Goal: Task Accomplishment & Management: Manage account settings

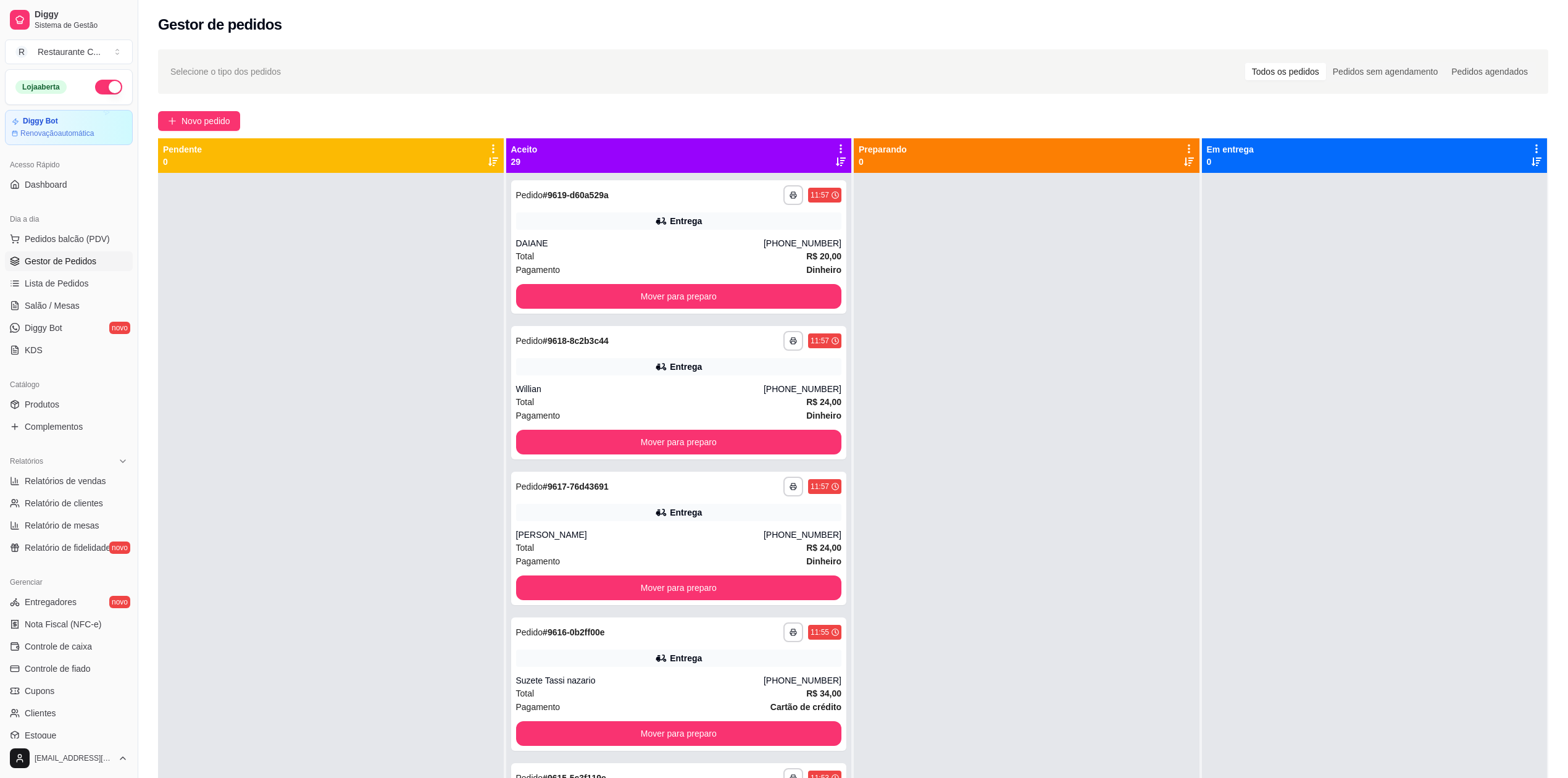
click at [67, 260] on span "Gestor de Pedidos" at bounding box center [61, 261] width 72 height 12
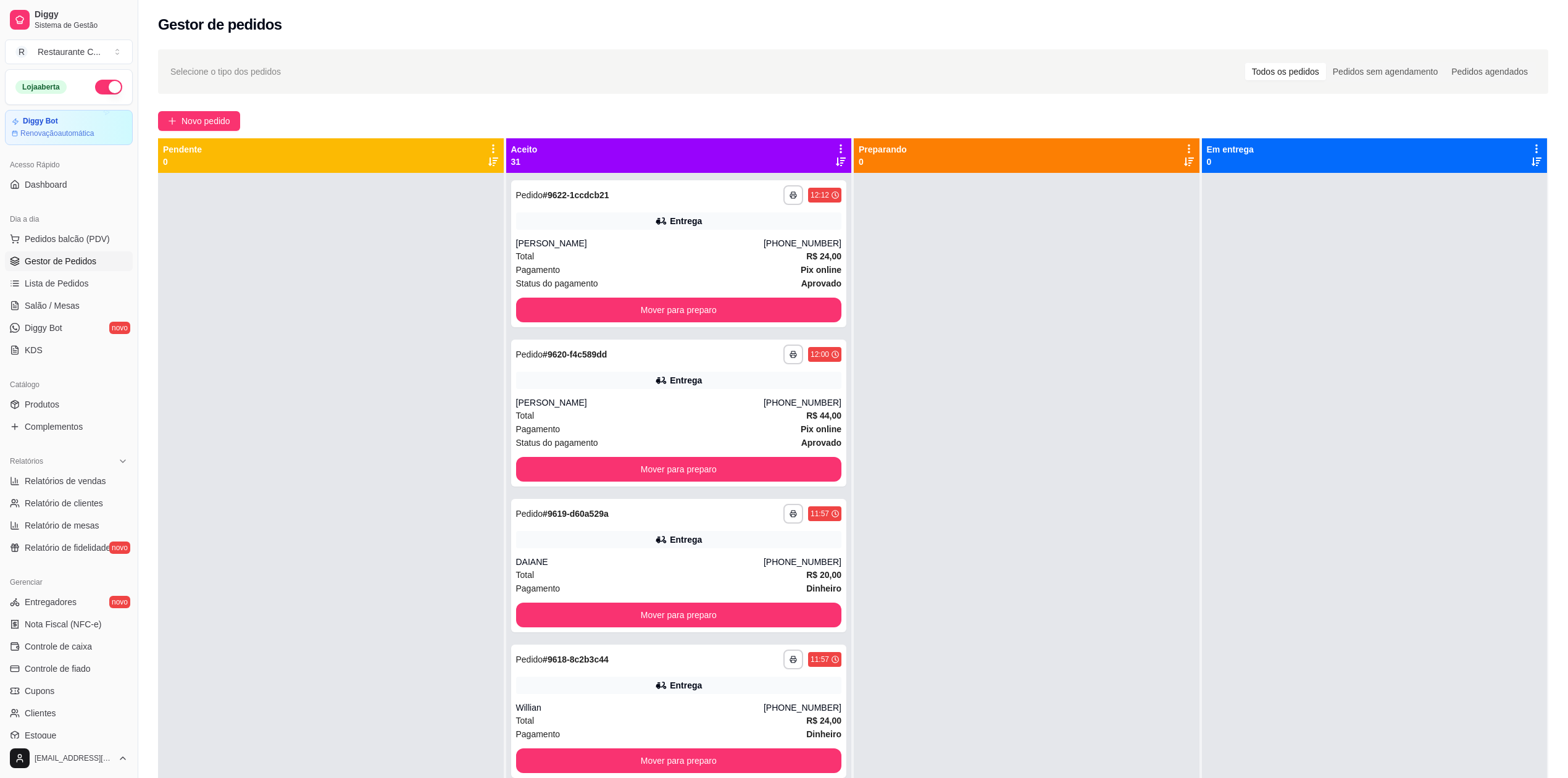
click at [85, 257] on span "Gestor de Pedidos" at bounding box center [61, 261] width 72 height 12
click at [81, 263] on span "Gestor de Pedidos" at bounding box center [61, 261] width 72 height 12
click at [64, 429] on span "Complementos" at bounding box center [53, 426] width 58 height 12
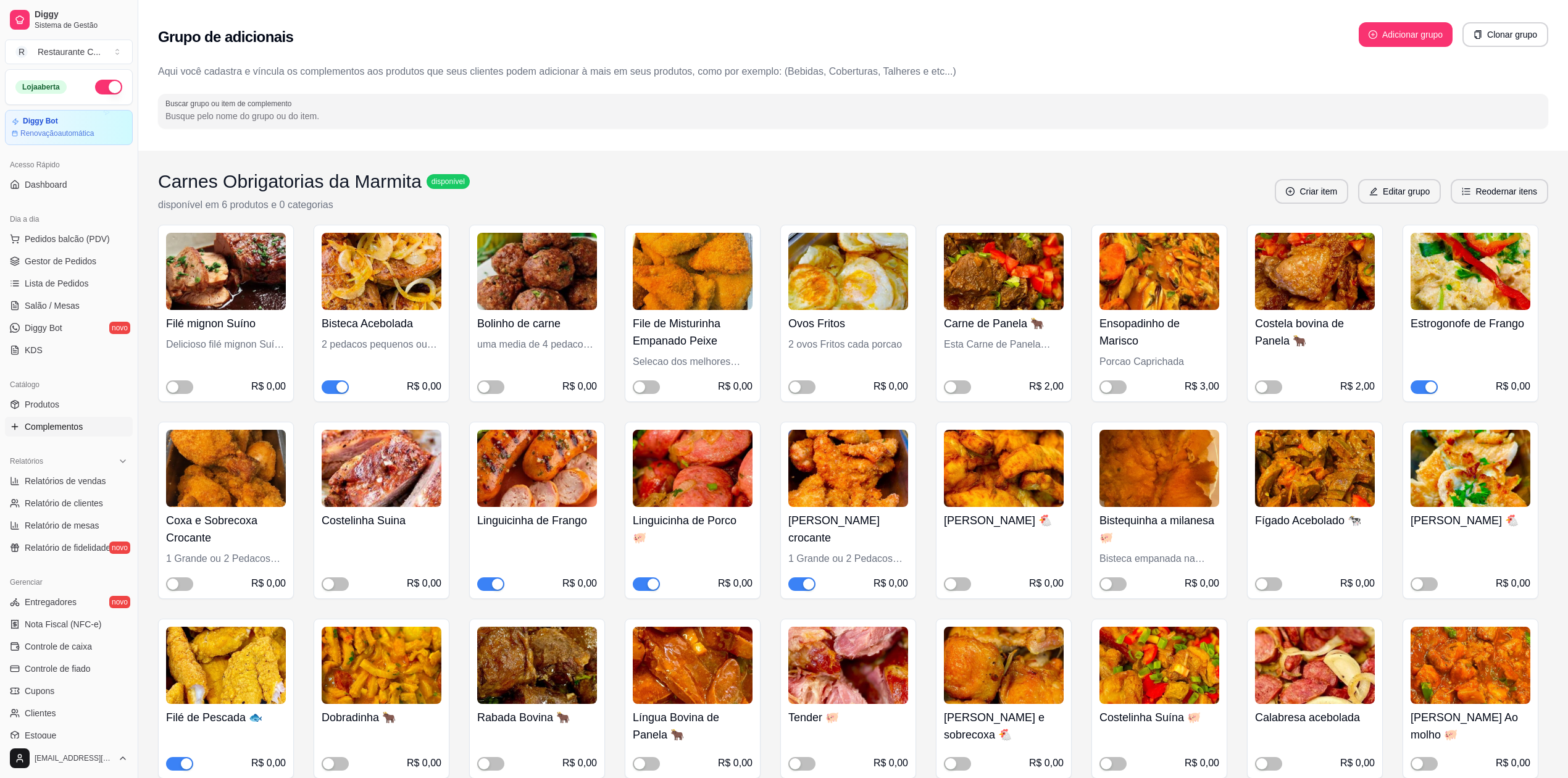
click at [1423, 383] on span "button" at bounding box center [1424, 387] width 27 height 14
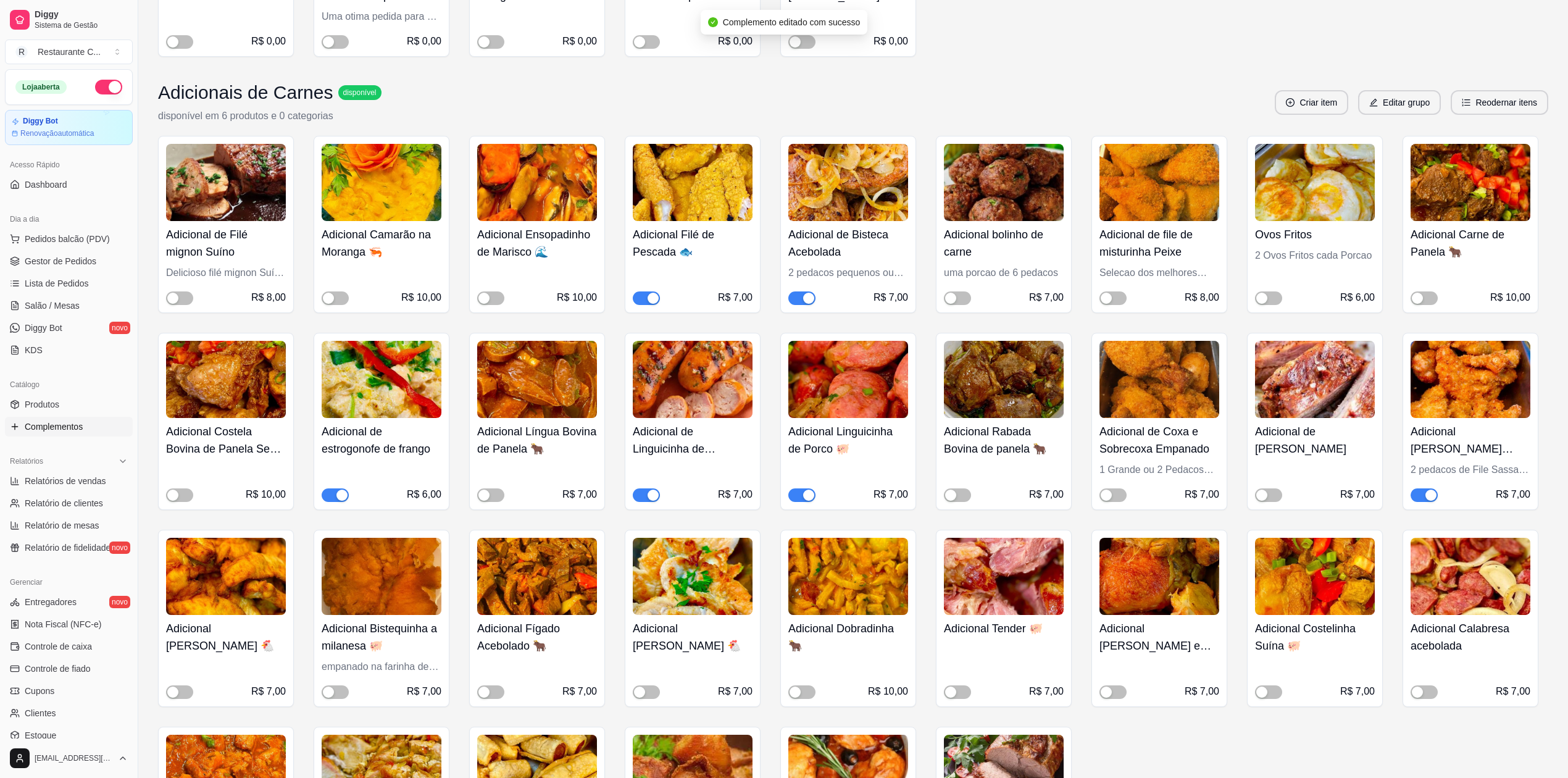
scroll to position [1070, 0]
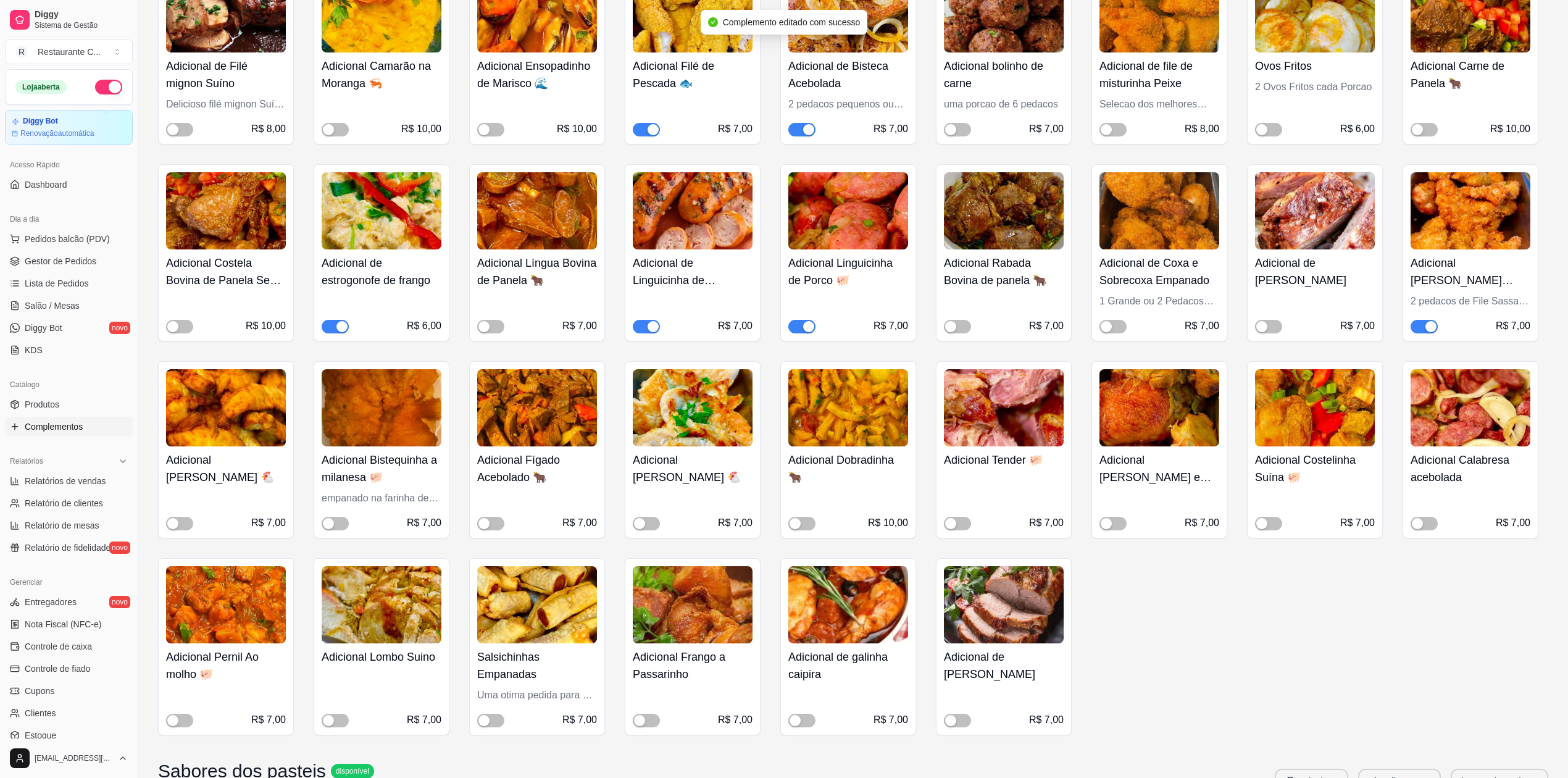
click at [330, 328] on span "button" at bounding box center [335, 327] width 27 height 14
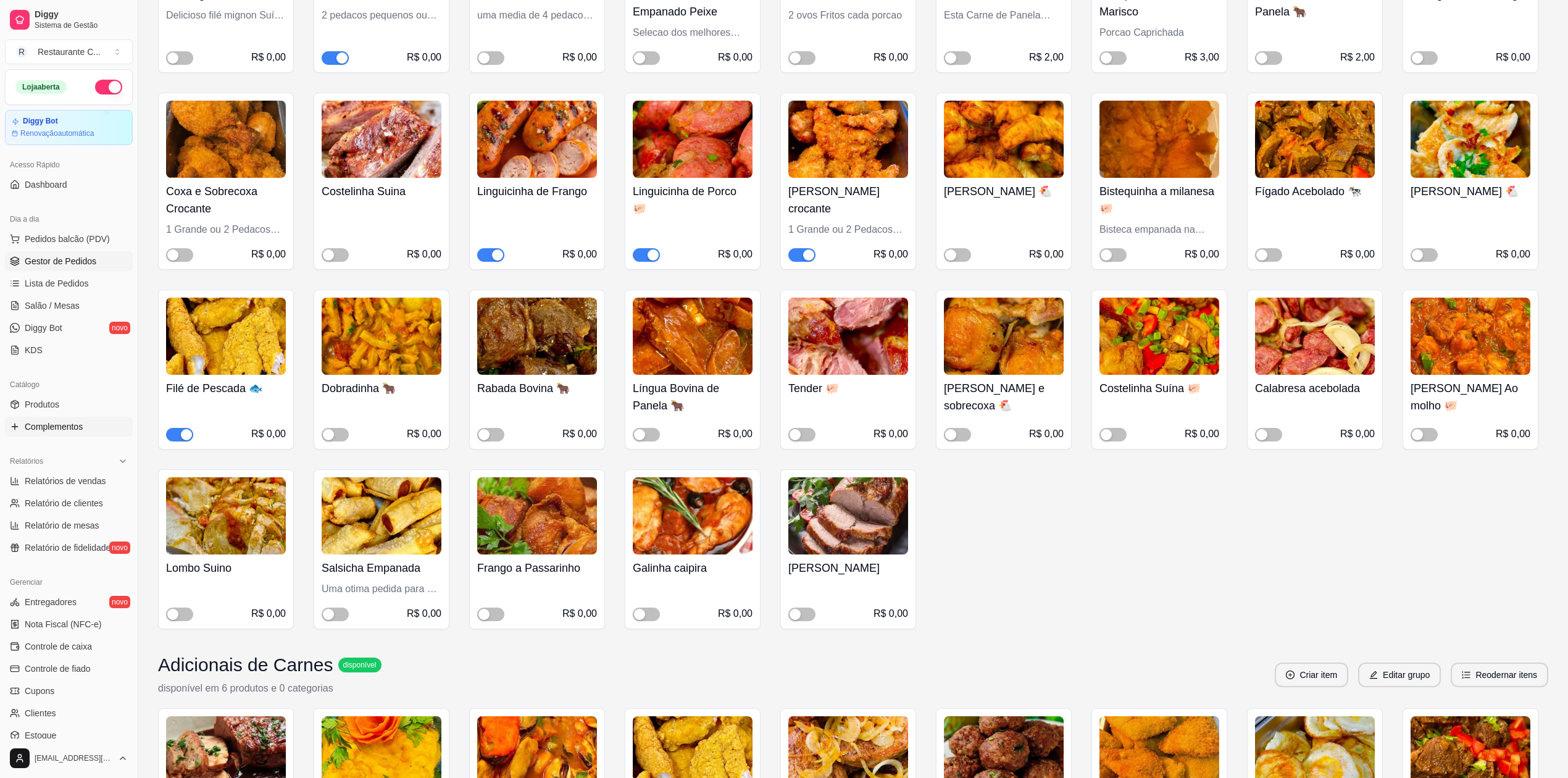
click at [51, 262] on span "Gestor de Pedidos" at bounding box center [61, 261] width 72 height 12
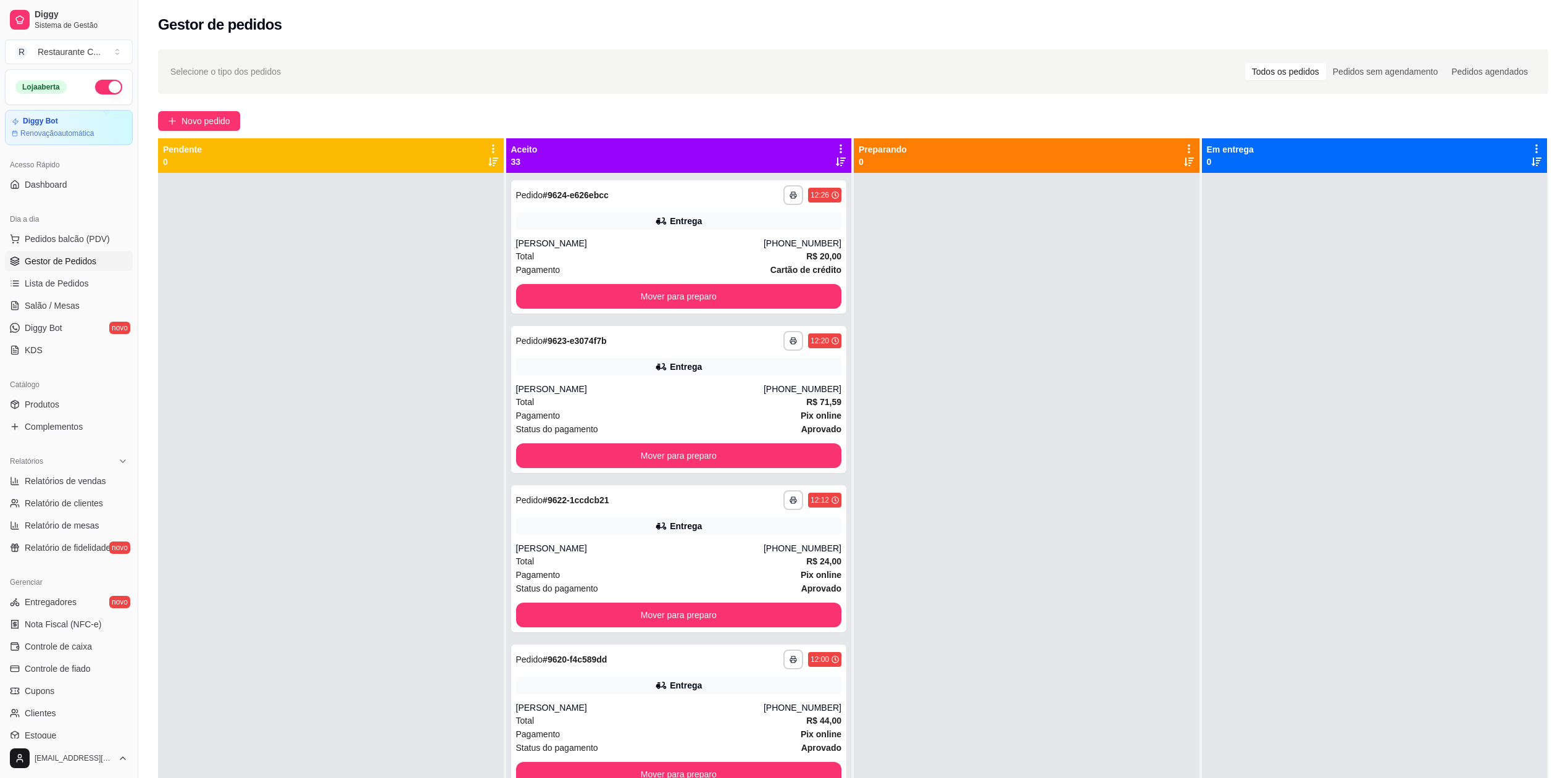
click at [58, 260] on span "Gestor de Pedidos" at bounding box center [61, 261] width 72 height 12
click at [75, 423] on span "Complementos" at bounding box center [53, 426] width 58 height 12
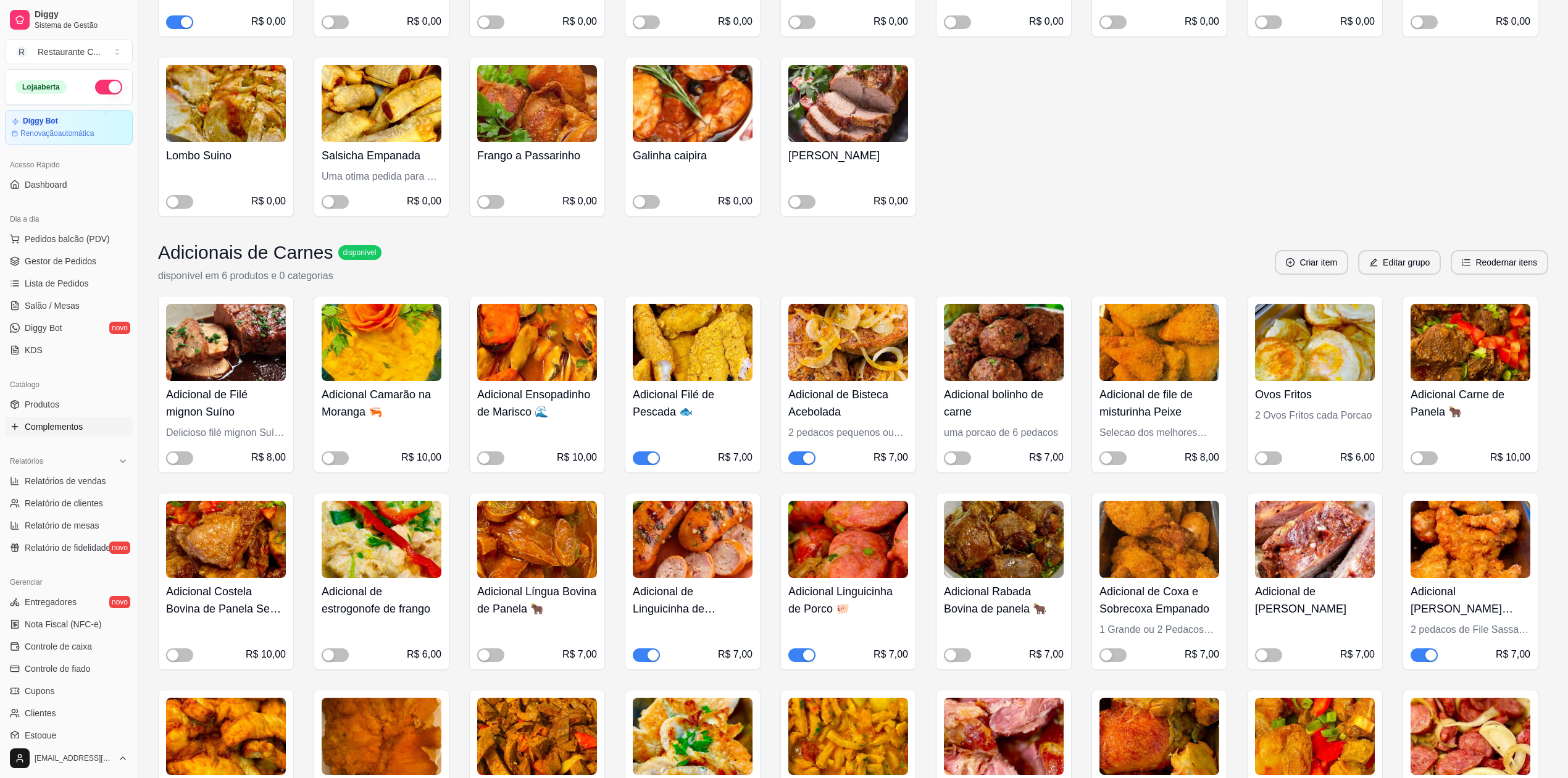
scroll to position [741, 0]
click at [332, 657] on div "button" at bounding box center [328, 655] width 11 height 11
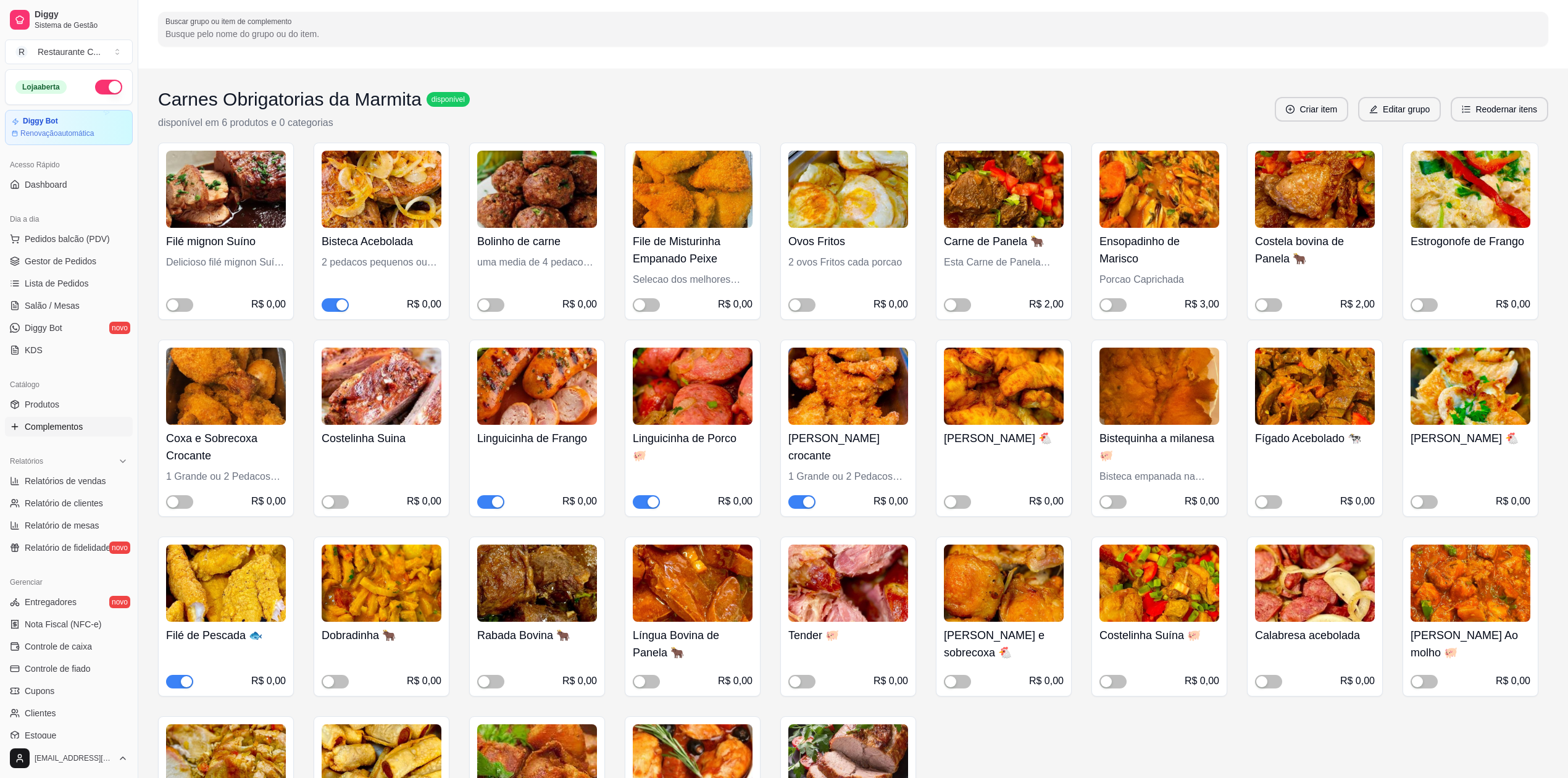
scroll to position [0, 0]
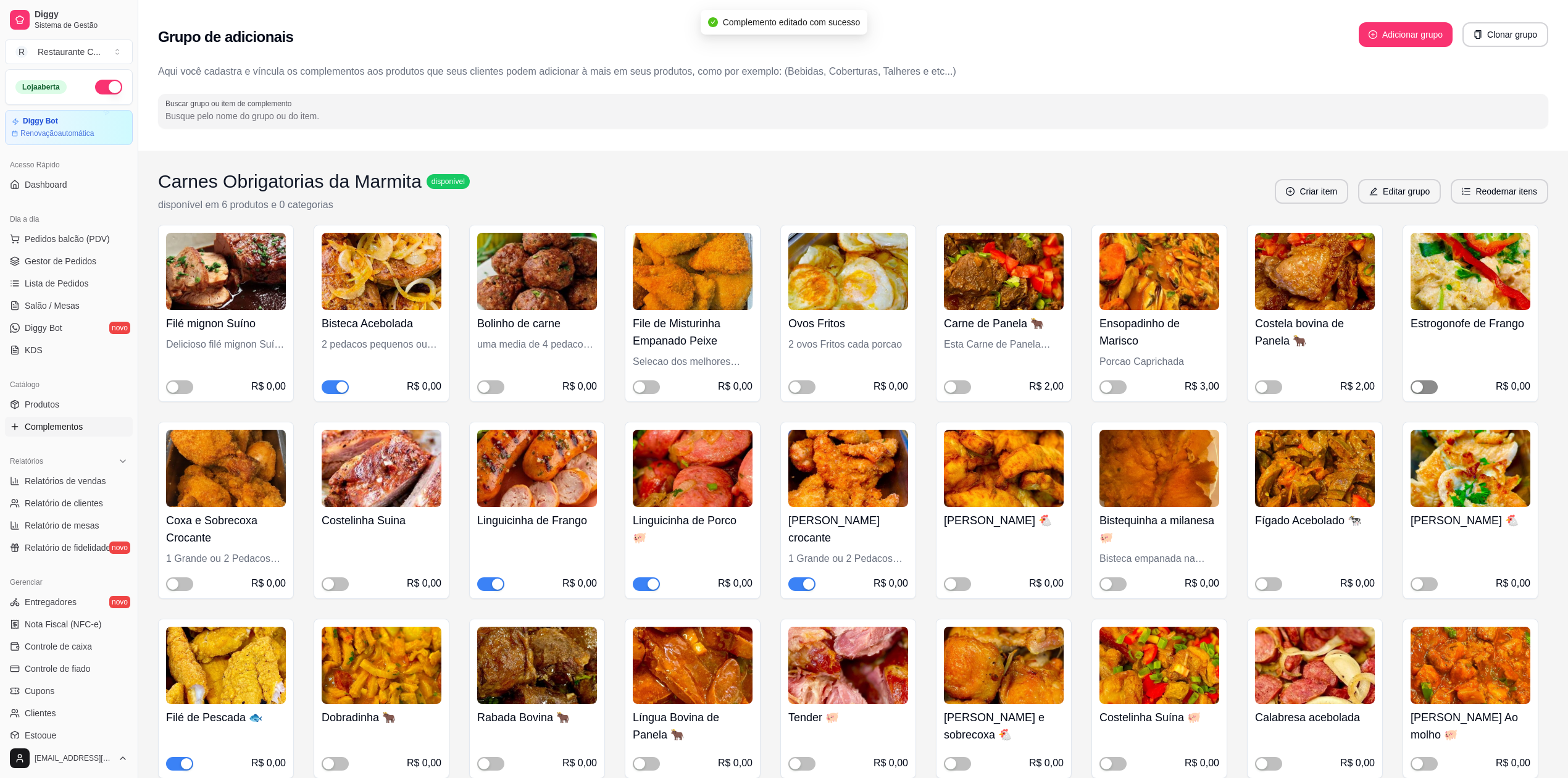
click at [1424, 389] on span "button" at bounding box center [1424, 387] width 27 height 14
click at [31, 262] on span "Gestor de Pedidos" at bounding box center [61, 261] width 72 height 12
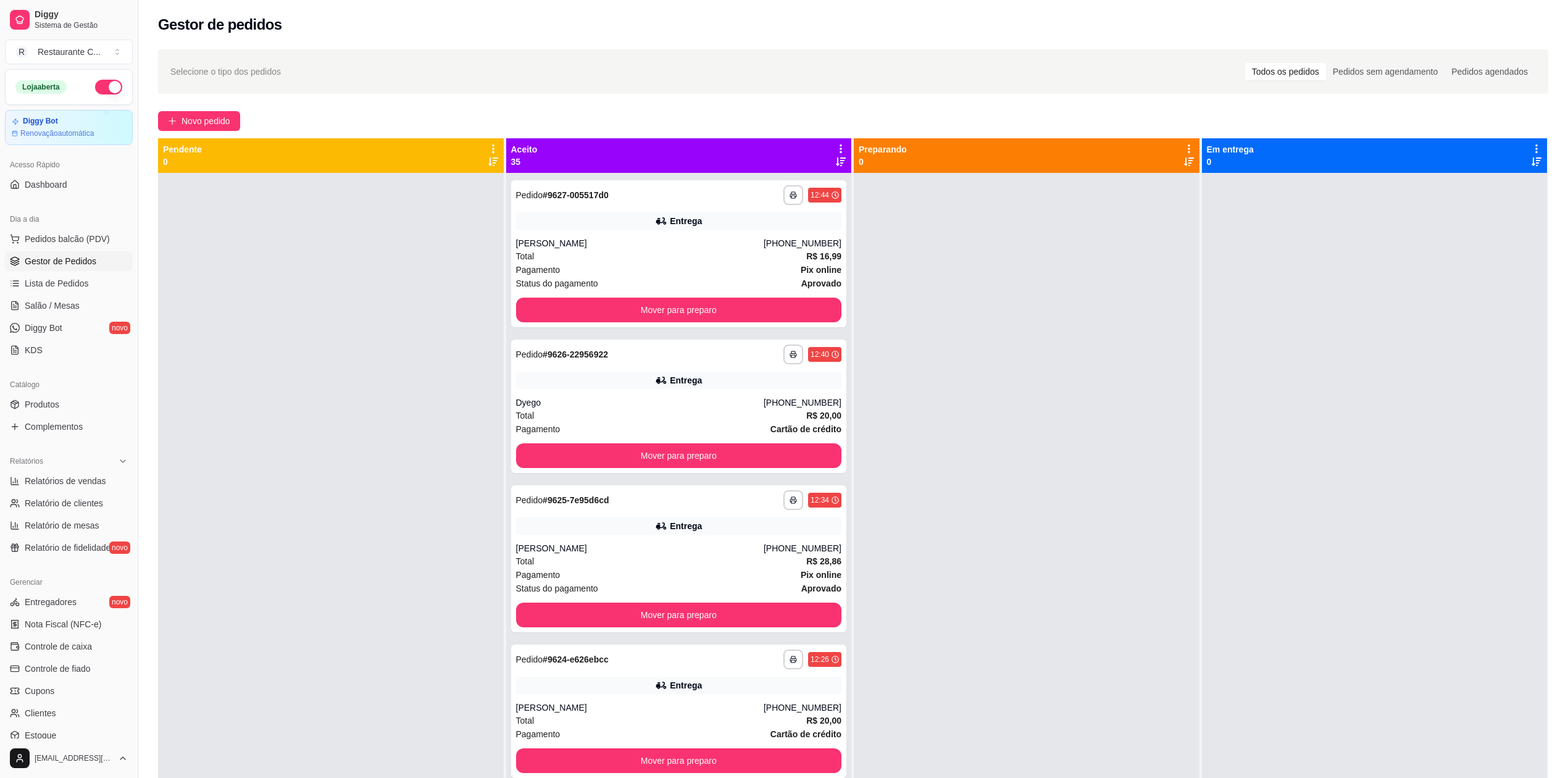
click at [975, 351] on div at bounding box center [1027, 562] width 346 height 778
click at [835, 149] on icon at bounding box center [840, 148] width 11 height 11
click at [791, 193] on span "Com essa opção você tem a opção de mover todos os pedidos que estão em uma etap…" at bounding box center [739, 193] width 182 height 29
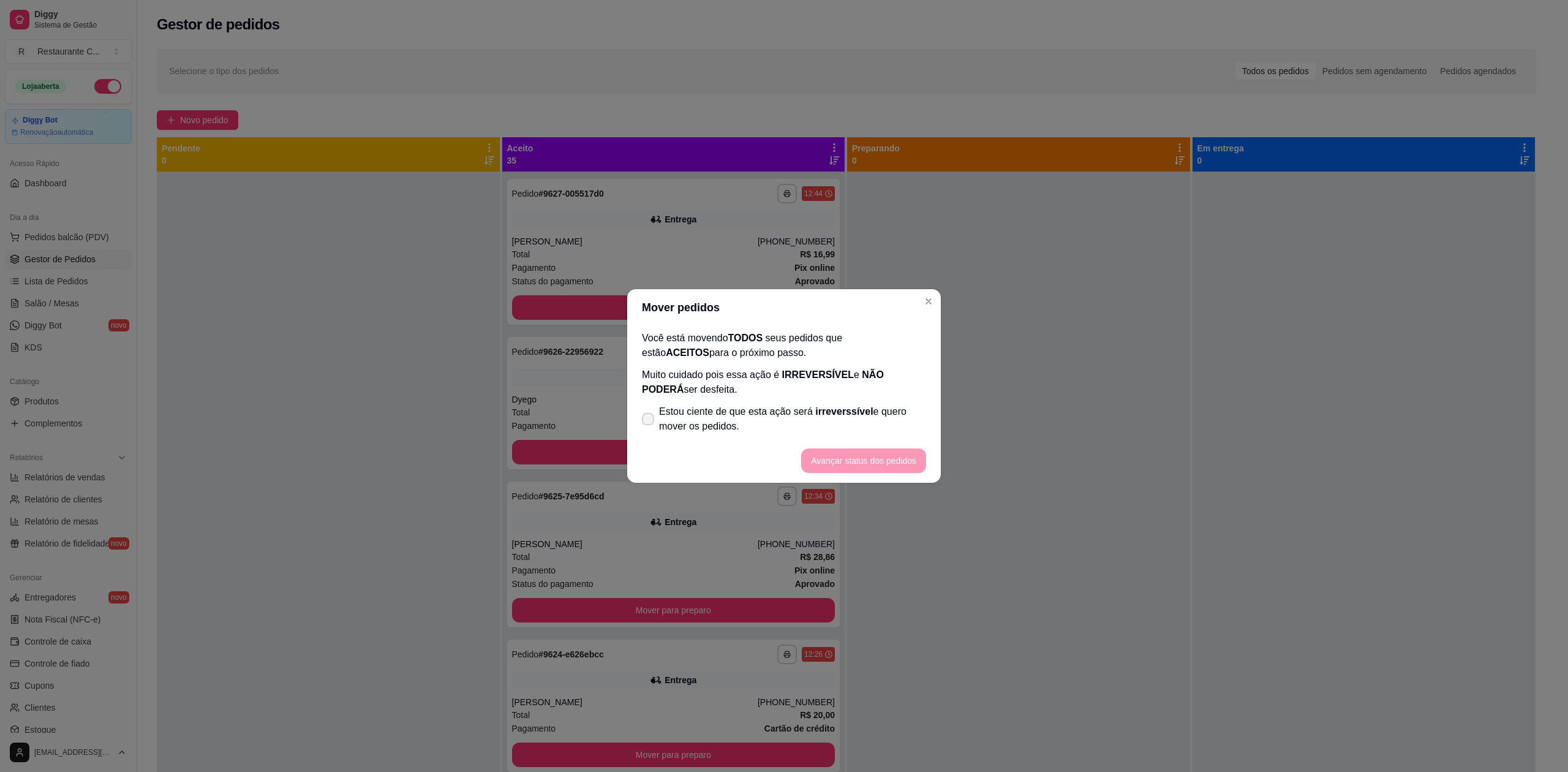
click at [672, 425] on span "Estou ciente de que esta ação será irreverssível e quero mover os pedidos." at bounding box center [792, 419] width 267 height 29
click at [649, 425] on input "Estou ciente de que esta ação será irreverssível e quero mover os pedidos." at bounding box center [645, 425] width 8 height 8
checkbox input "true"
click at [847, 463] on button "Avançar status dos pedidos" at bounding box center [864, 461] width 125 height 25
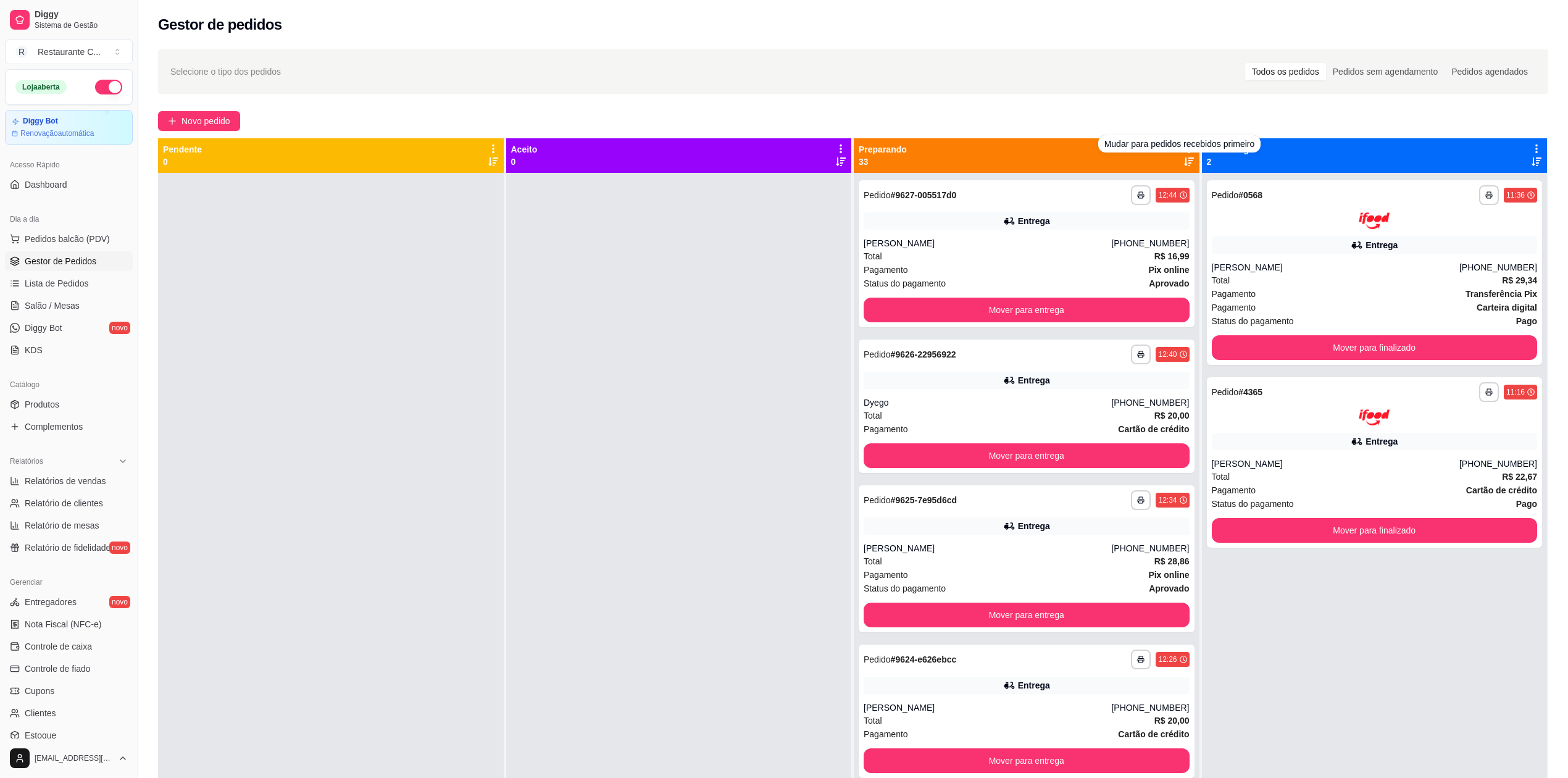
click at [720, 295] on div at bounding box center [679, 562] width 346 height 778
click at [1188, 149] on icon at bounding box center [1188, 149] width 2 height 9
click at [1172, 156] on div "Preparando 33" at bounding box center [1027, 155] width 336 height 25
click at [1183, 149] on icon at bounding box center [1188, 148] width 11 height 11
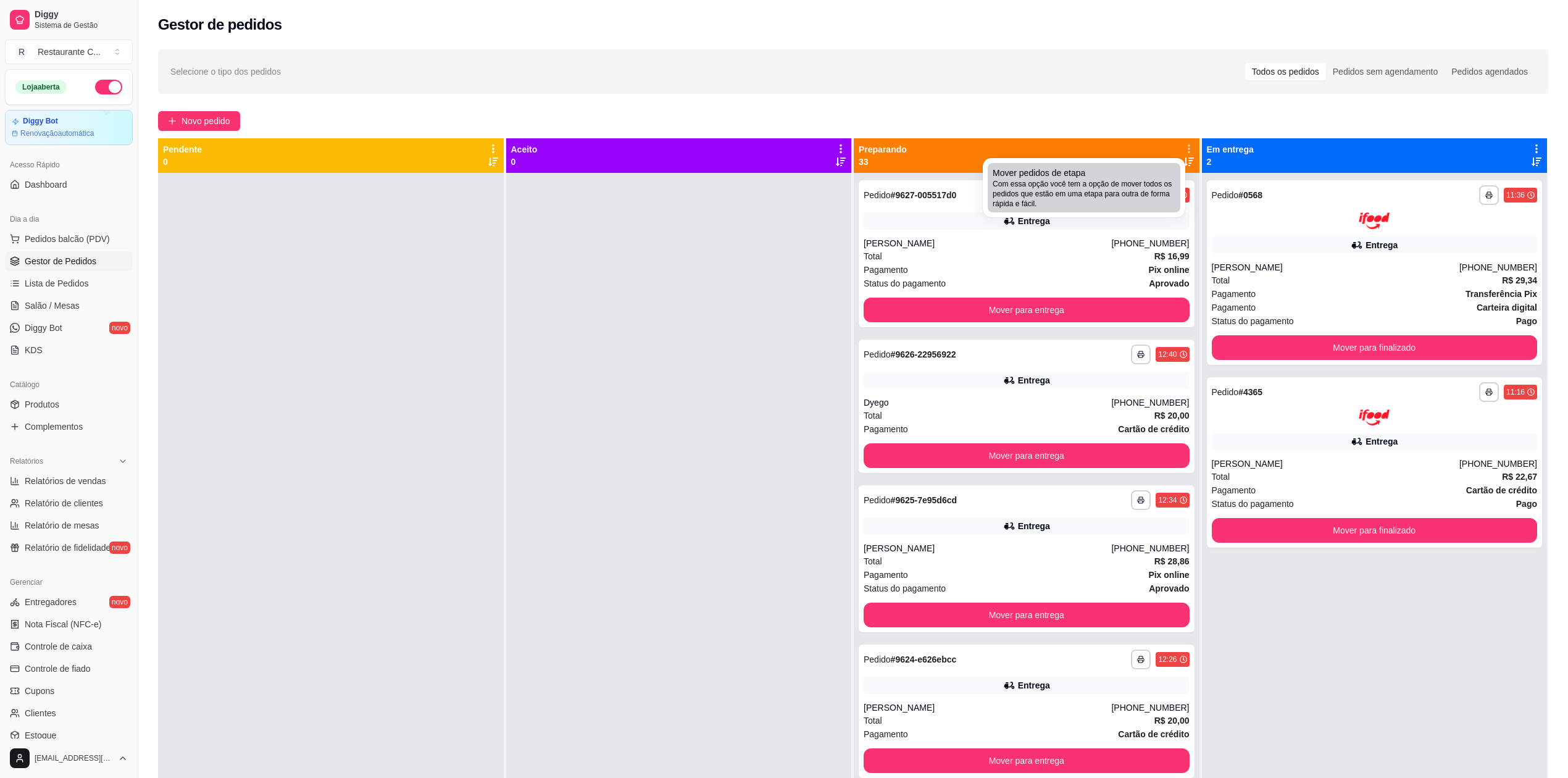
click at [1105, 198] on span "Com essa opção você tem a opção de mover todos os pedidos que estão em uma etap…" at bounding box center [1084, 193] width 182 height 29
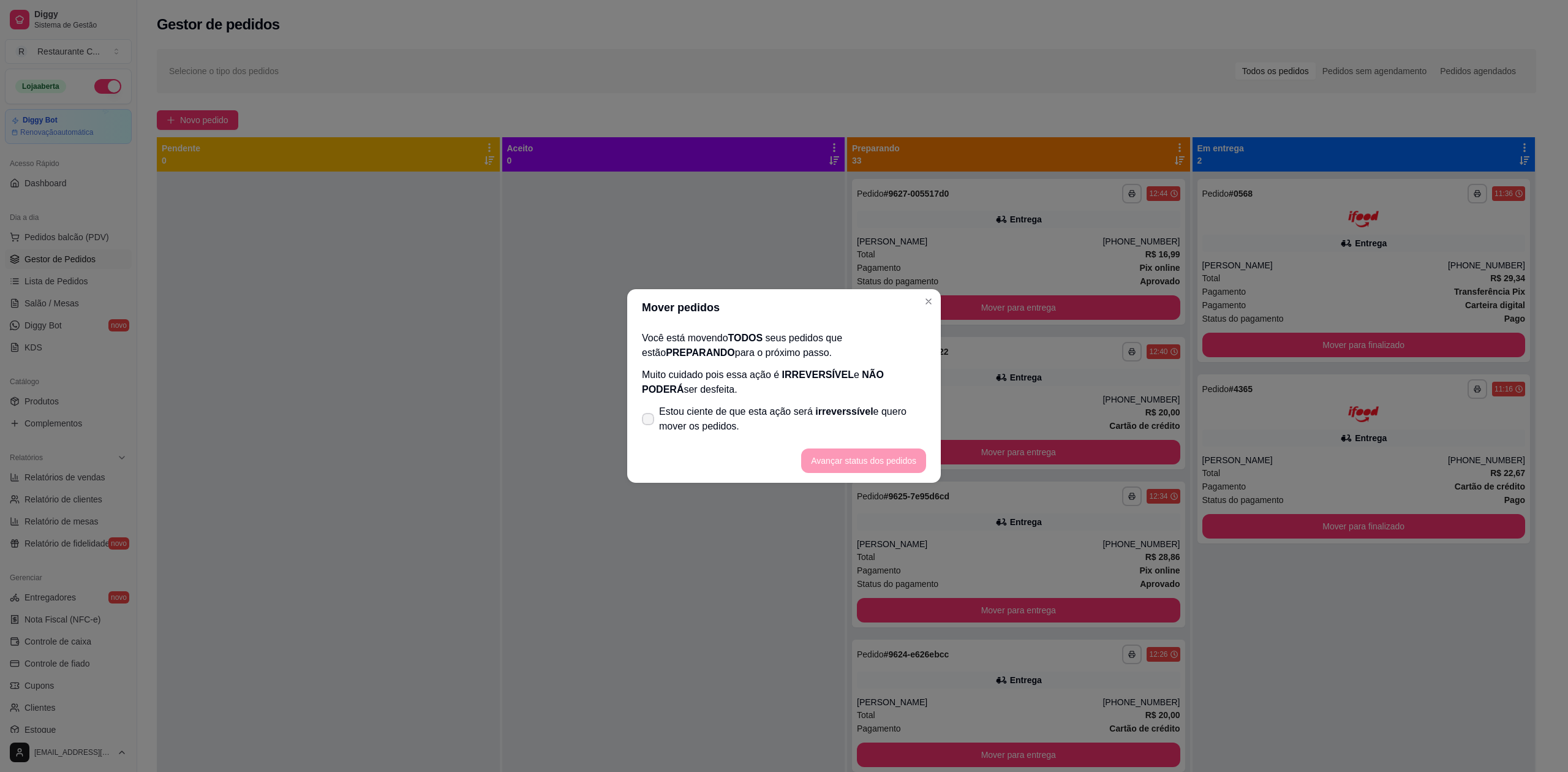
click at [746, 427] on span "Estou ciente de que esta ação será irreverssível e quero mover os pedidos." at bounding box center [792, 419] width 267 height 29
click at [649, 427] on input "Estou ciente de que esta ação será irreverssível e quero mover os pedidos." at bounding box center [645, 425] width 8 height 8
checkbox input "true"
click at [864, 454] on button "Avançar status dos pedidos" at bounding box center [864, 461] width 125 height 25
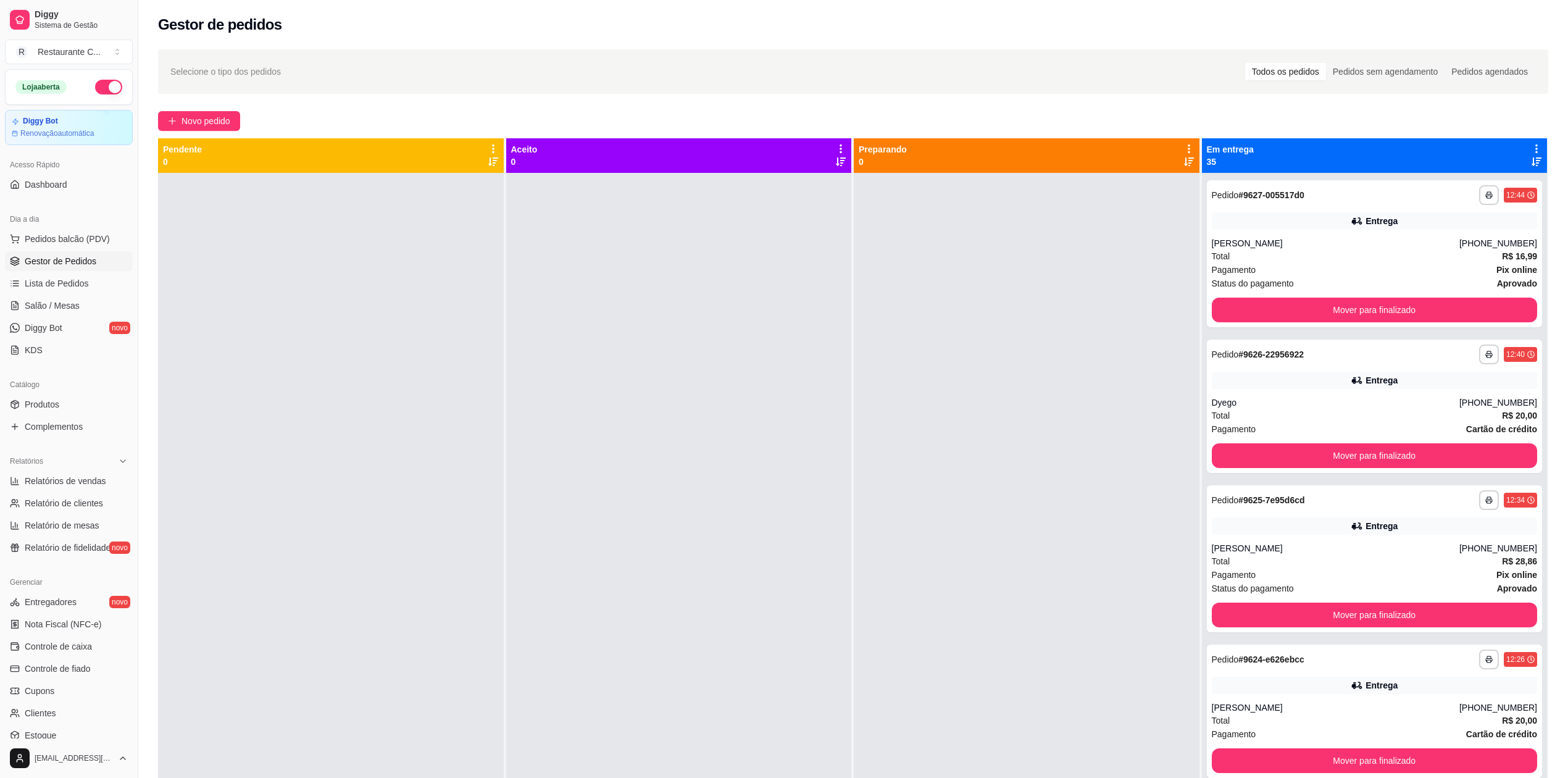
click at [1552, 104] on div "**********" at bounding box center [854, 486] width 1430 height 889
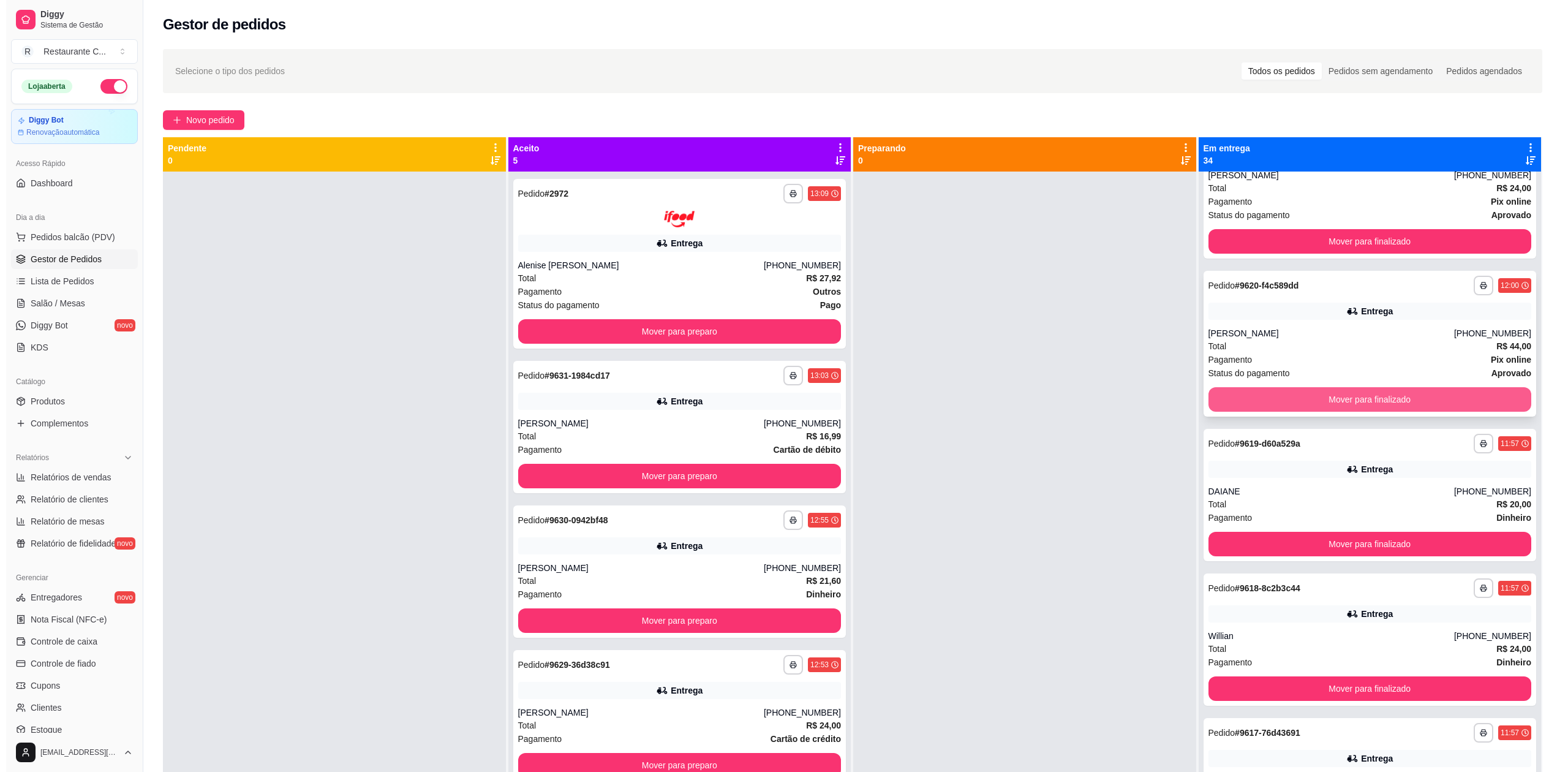
scroll to position [816, 0]
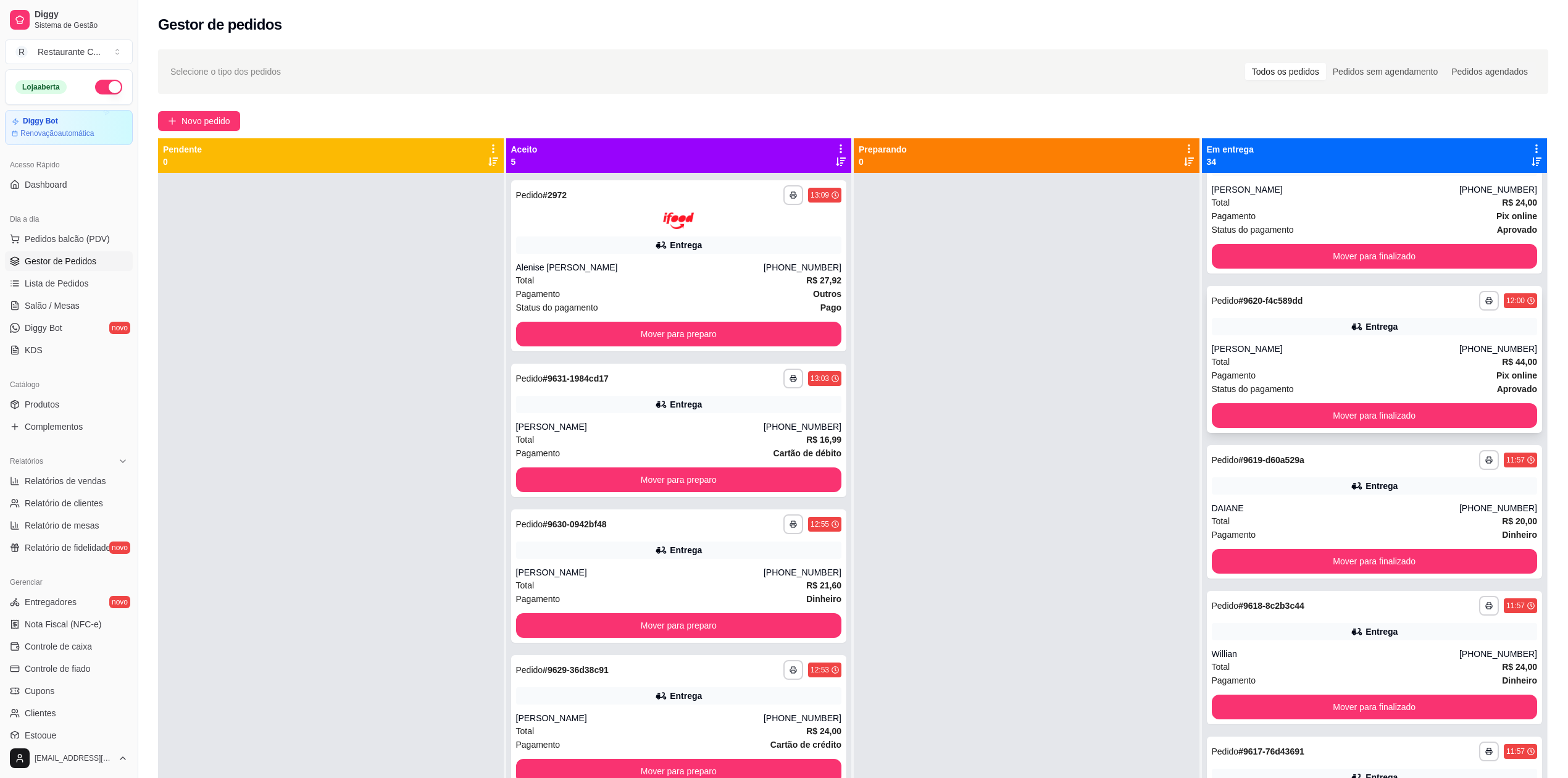
click at [1303, 331] on div "Entrega" at bounding box center [1375, 327] width 326 height 18
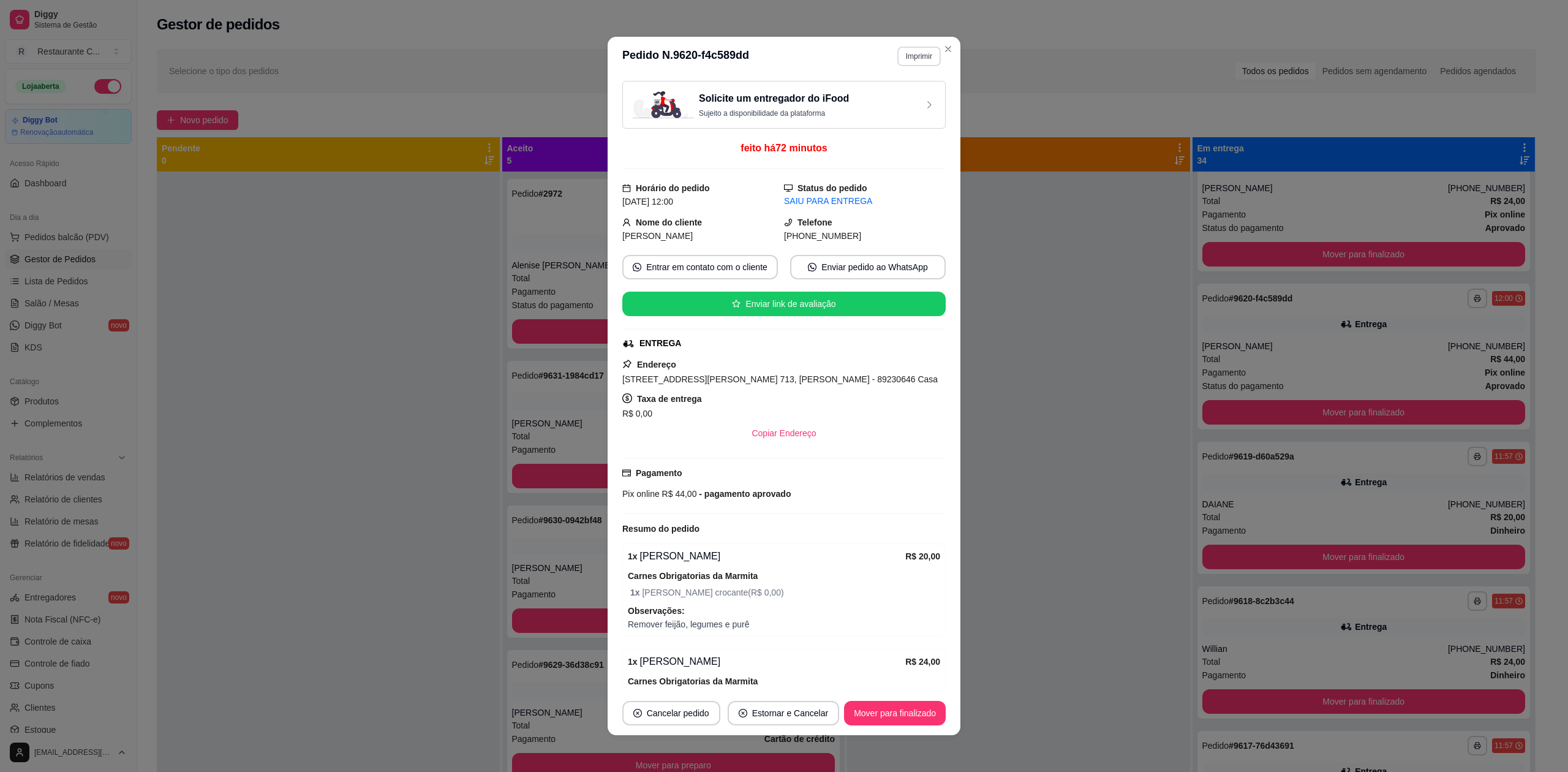
click at [914, 57] on button "Imprimir" at bounding box center [920, 56] width 44 height 20
click at [898, 96] on button "Delivery" at bounding box center [891, 99] width 89 height 20
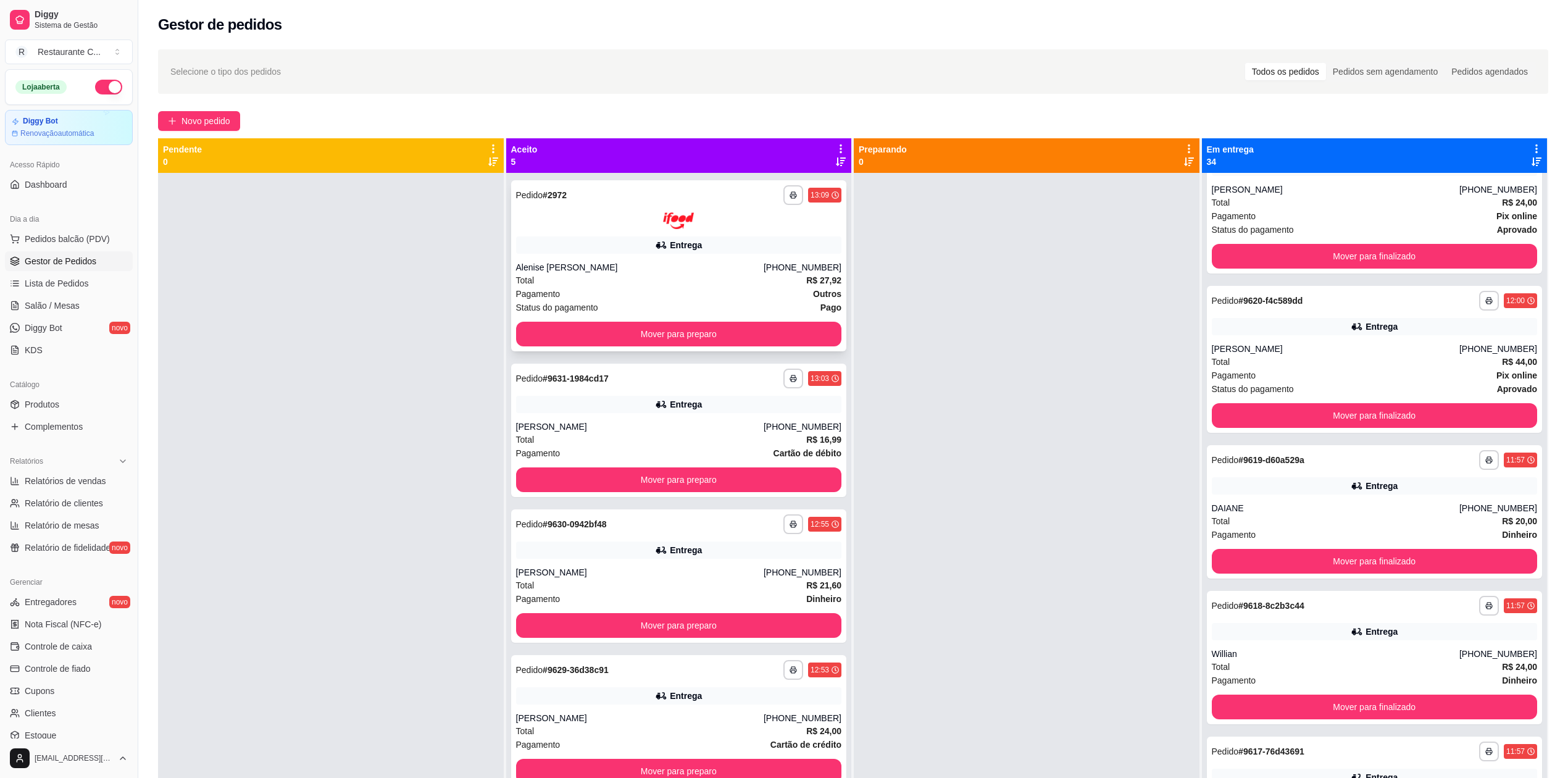
click at [766, 248] on div "**********" at bounding box center [854, 486] width 1430 height 889
click at [949, 307] on div at bounding box center [1027, 562] width 346 height 778
click at [835, 143] on icon at bounding box center [840, 148] width 11 height 11
click at [757, 205] on span "Com essa opção você tem a opção de mover todos os pedidos que estão em uma etap…" at bounding box center [739, 193] width 182 height 29
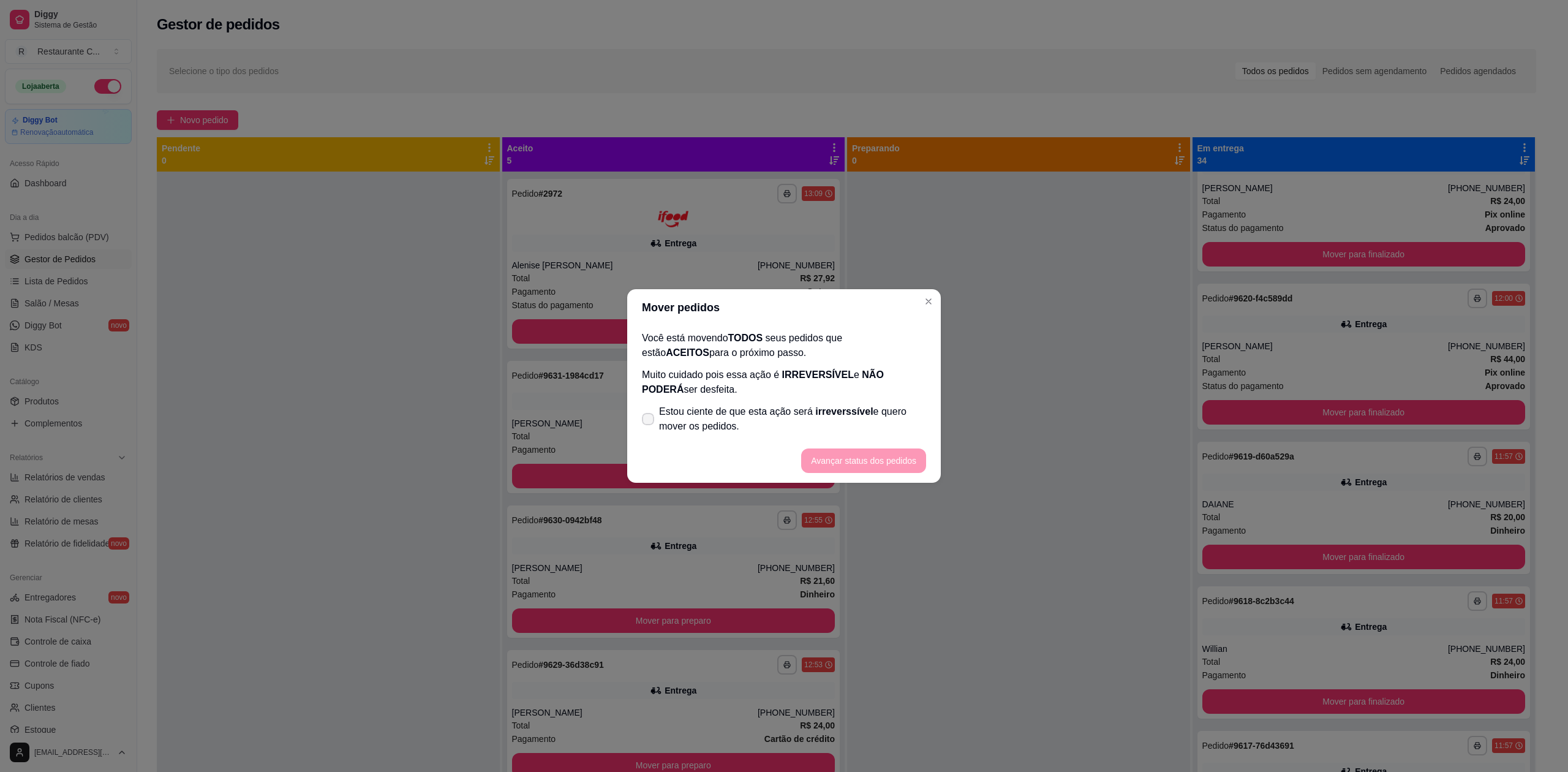
click at [719, 414] on span "Estou ciente de que esta ação será irreverssível e quero mover os pedidos." at bounding box center [792, 419] width 267 height 29
click at [649, 422] on input "Estou ciente de que esta ação será irreverssível e quero mover os pedidos." at bounding box center [645, 425] width 8 height 8
checkbox input "true"
click at [856, 457] on button "Avançar status dos pedidos" at bounding box center [864, 461] width 121 height 24
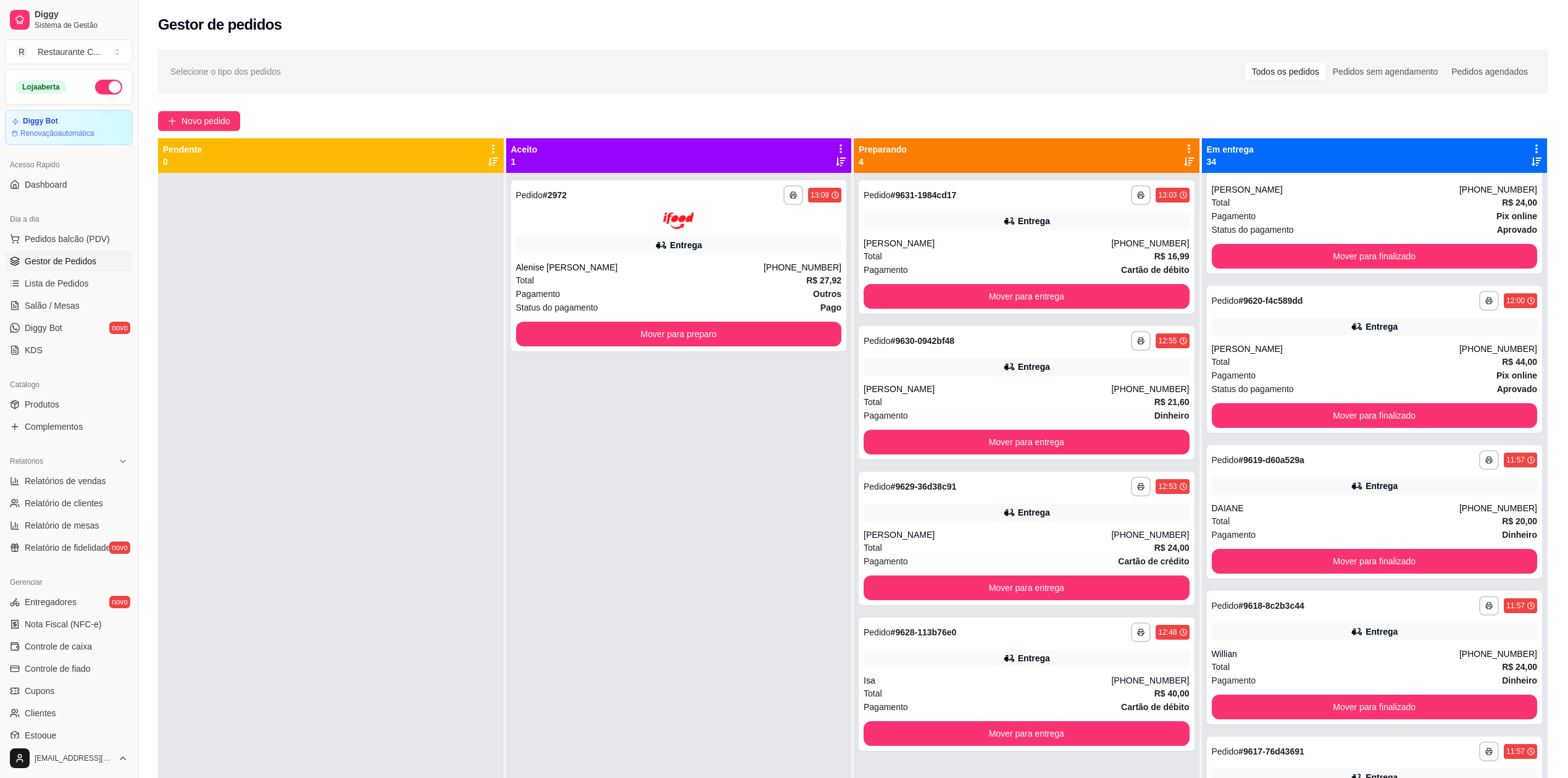
click at [1183, 148] on icon at bounding box center [1188, 148] width 11 height 11
click at [1136, 171] on div "Mover pedidos de etapa Com essa opção você tem a opção de mover todos os pedido…" at bounding box center [1084, 188] width 182 height 42
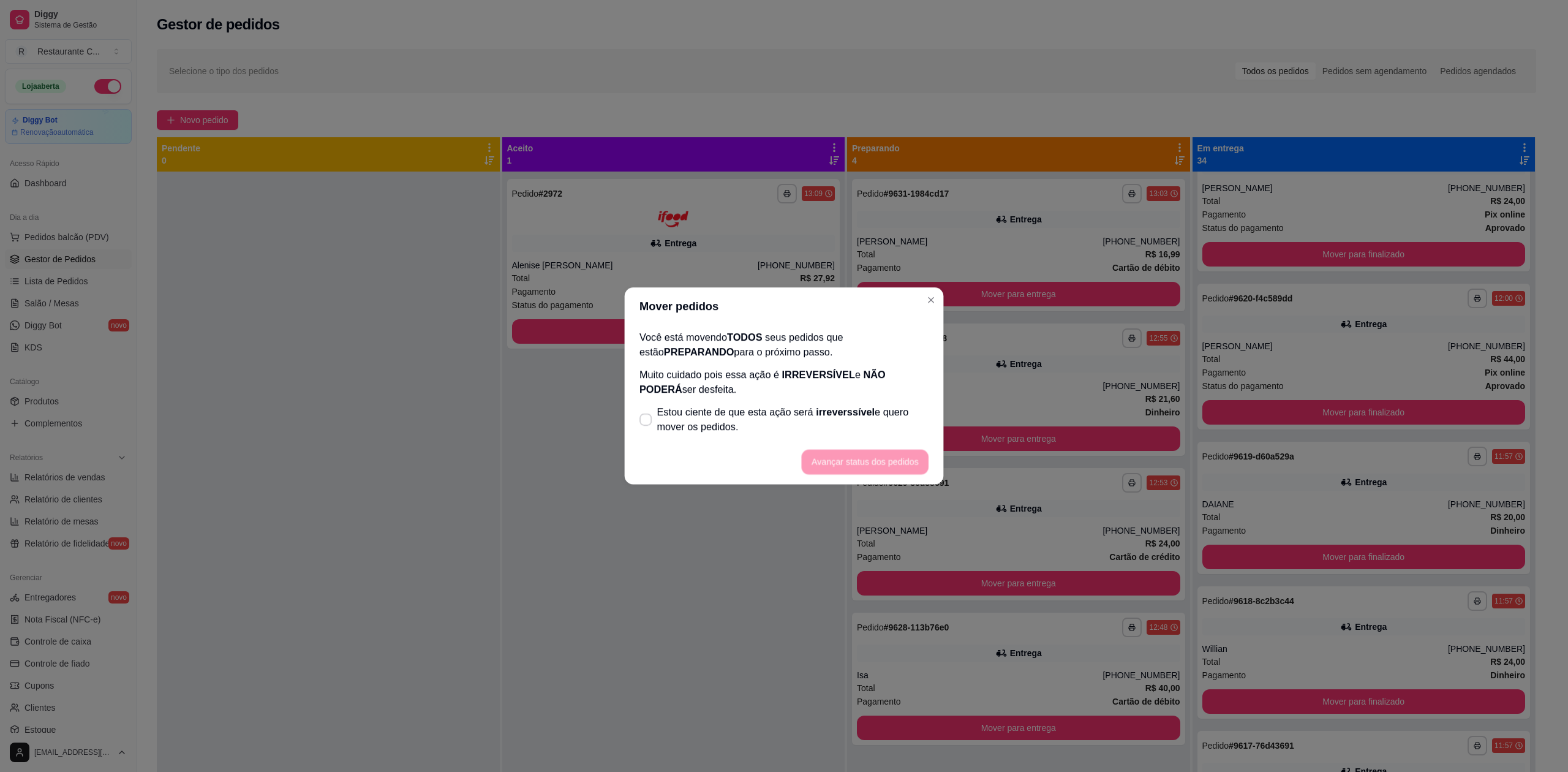
click at [736, 391] on p "Muito cuidado pois essa ação é IRREVERSÍVEL e NÃO PODERÁ ser desfeita." at bounding box center [784, 382] width 289 height 30
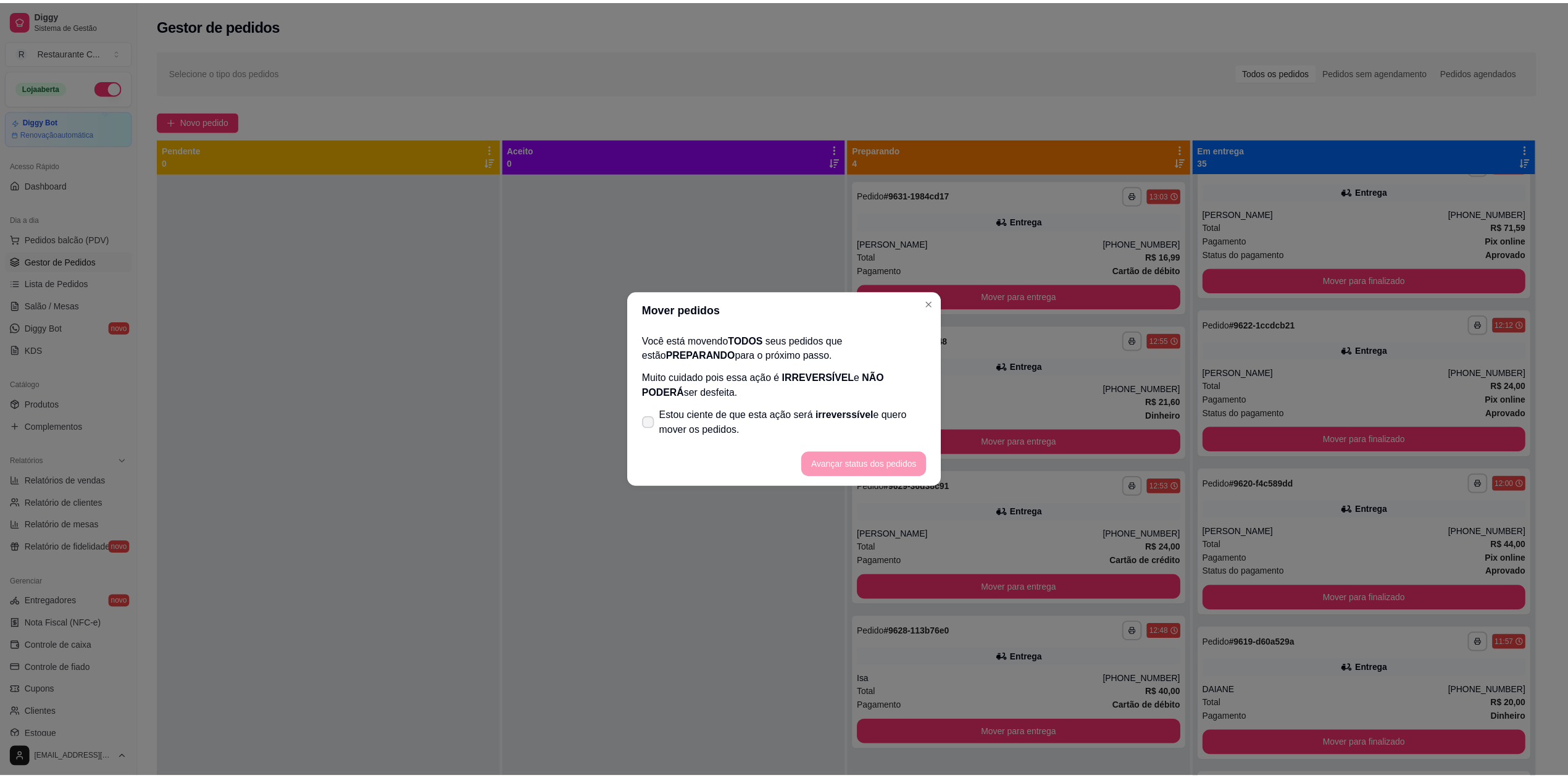
scroll to position [1006, 0]
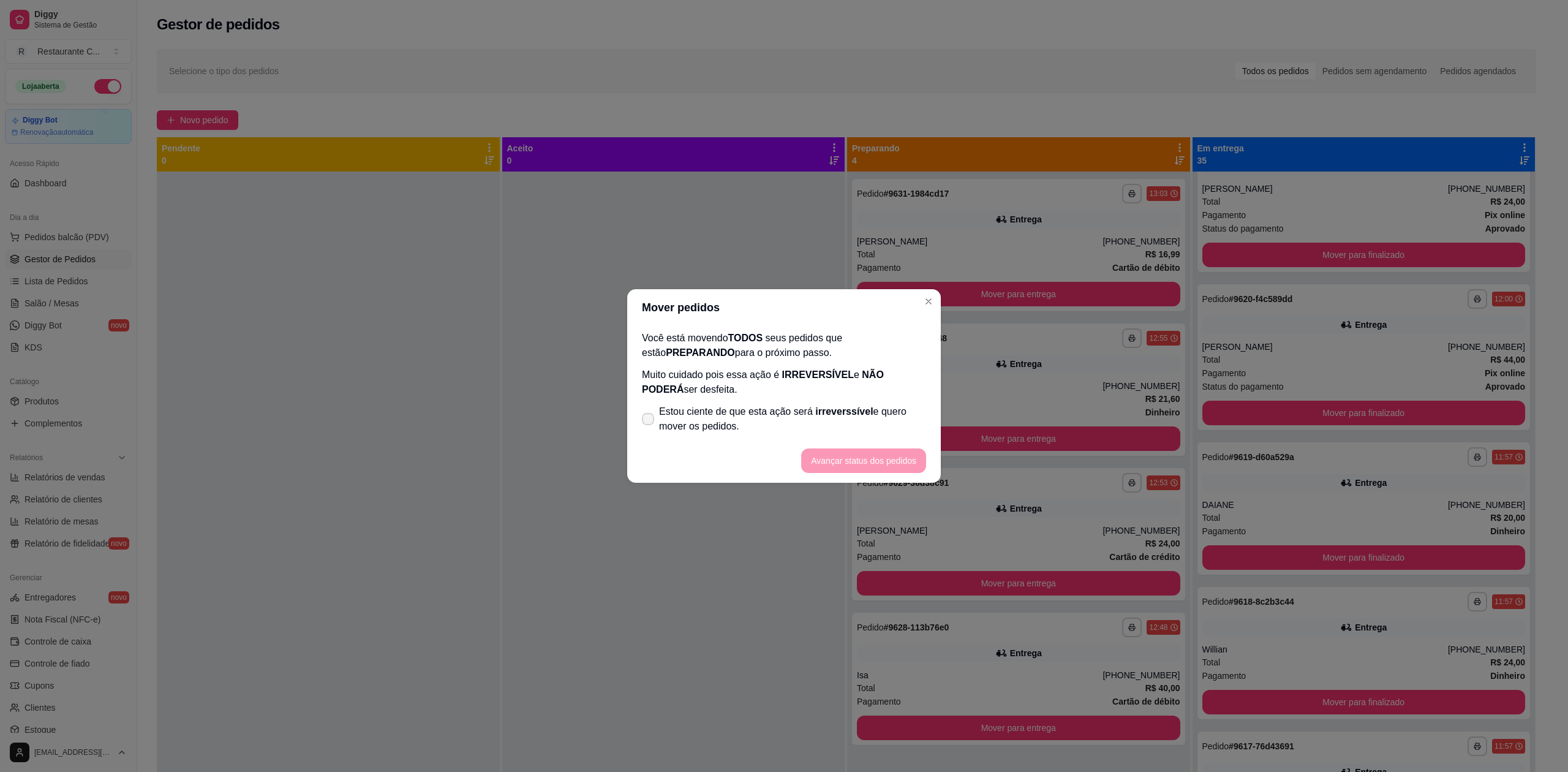
click at [753, 430] on span "Estou ciente de que esta ação será irreverssível e quero mover os pedidos." at bounding box center [792, 419] width 267 height 29
click at [649, 430] on input "Estou ciente de que esta ação será irreverssível e quero mover os pedidos." at bounding box center [645, 425] width 8 height 8
checkbox input "true"
click at [870, 471] on button "Avançar status dos pedidos" at bounding box center [864, 461] width 121 height 24
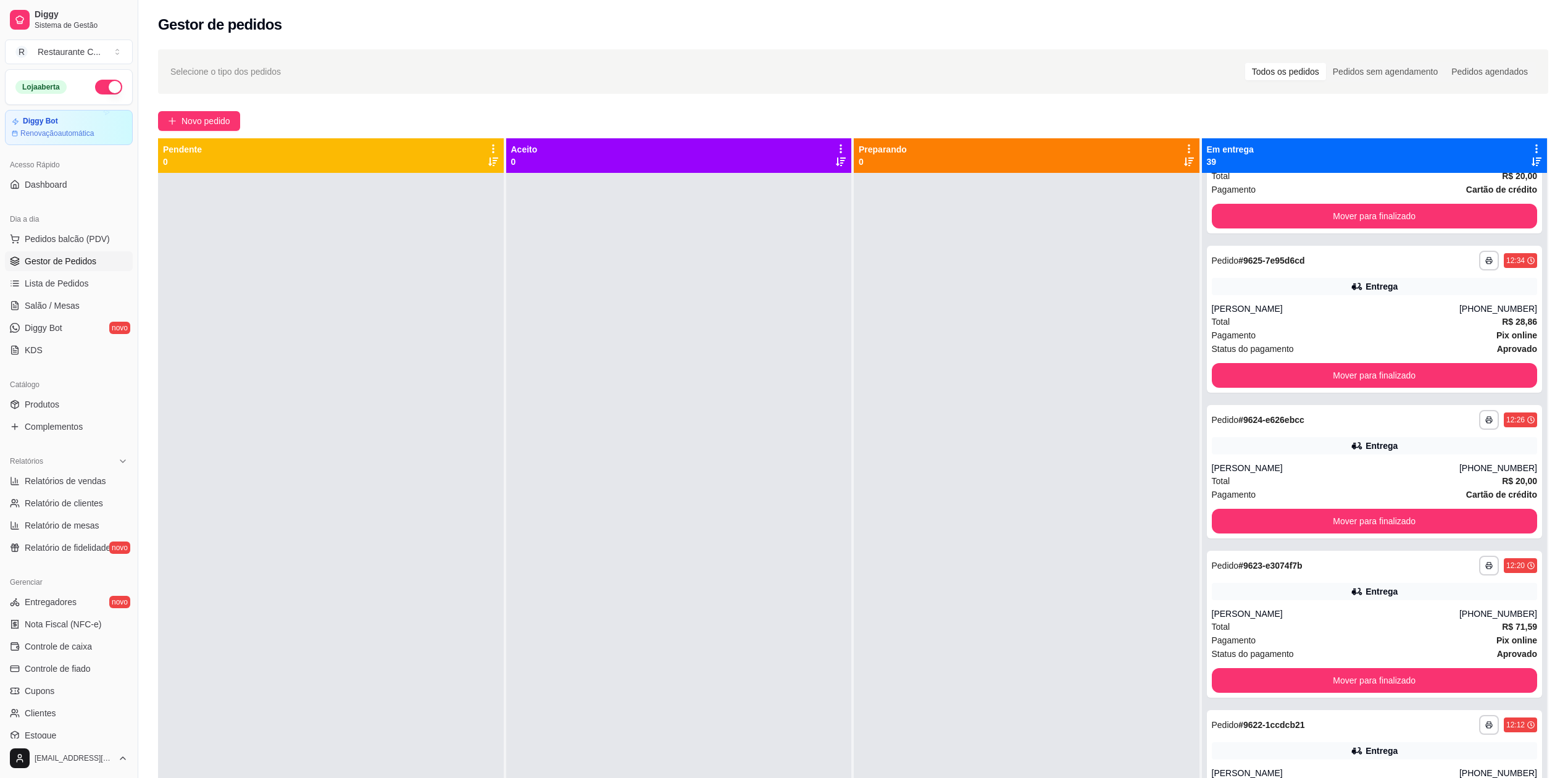
scroll to position [1588, 0]
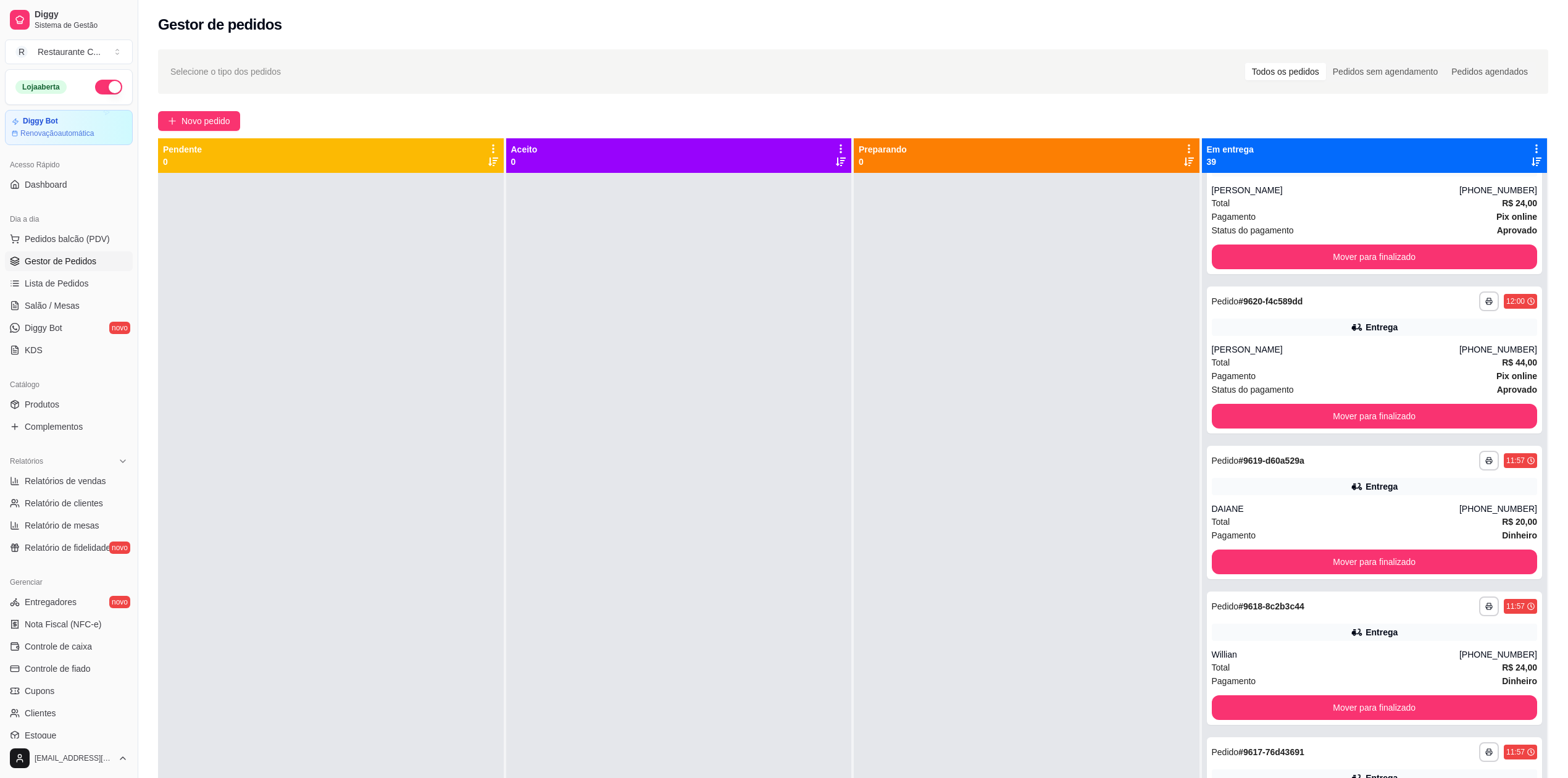
click at [1528, 110] on div "**********" at bounding box center [854, 486] width 1430 height 889
click at [1536, 147] on icon at bounding box center [1536, 149] width 2 height 9
click at [1465, 178] on div "Mover pedidos de etapa Com essa opção você tem a opção de mover todos os pedido…" at bounding box center [1428, 188] width 182 height 42
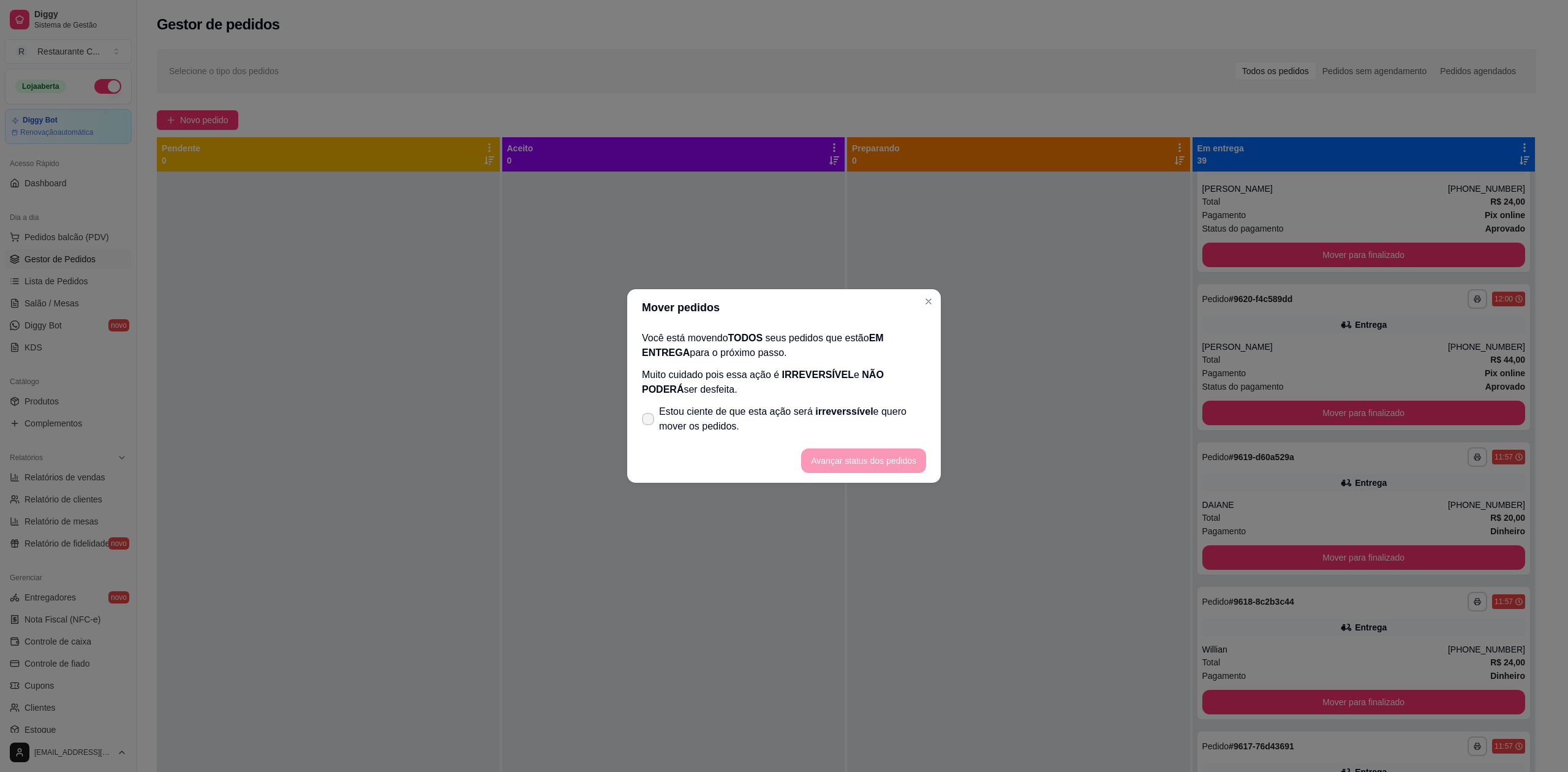
click at [790, 427] on span "Estou ciente de que esta ação será irreverssível e quero mover os pedidos." at bounding box center [792, 419] width 267 height 29
click at [649, 427] on input "Estou ciente de que esta ação será irreverssível e quero mover os pedidos." at bounding box center [645, 425] width 8 height 8
checkbox input "true"
click at [847, 465] on button "Avançar status dos pedidos" at bounding box center [864, 461] width 125 height 25
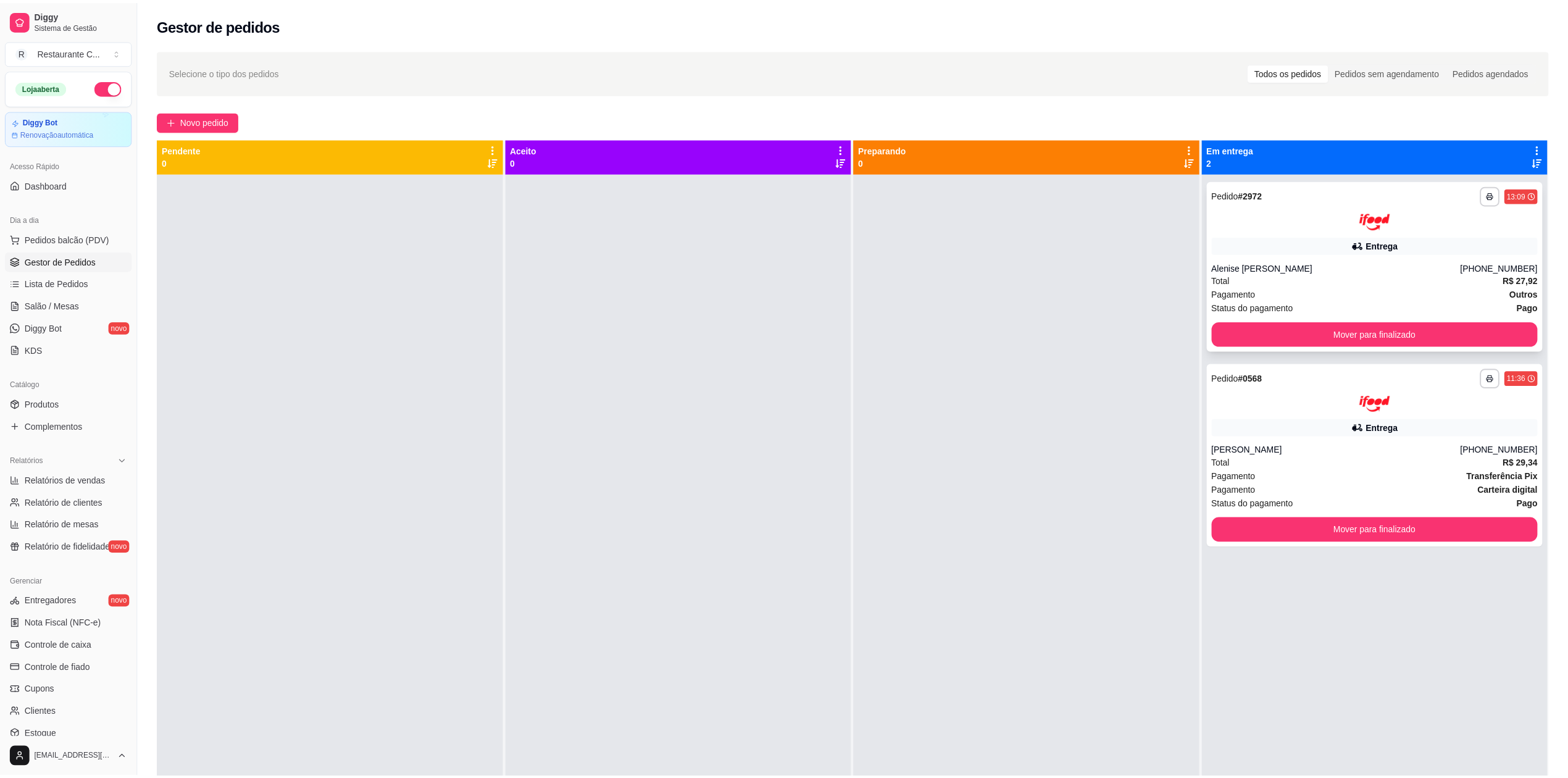
scroll to position [0, 0]
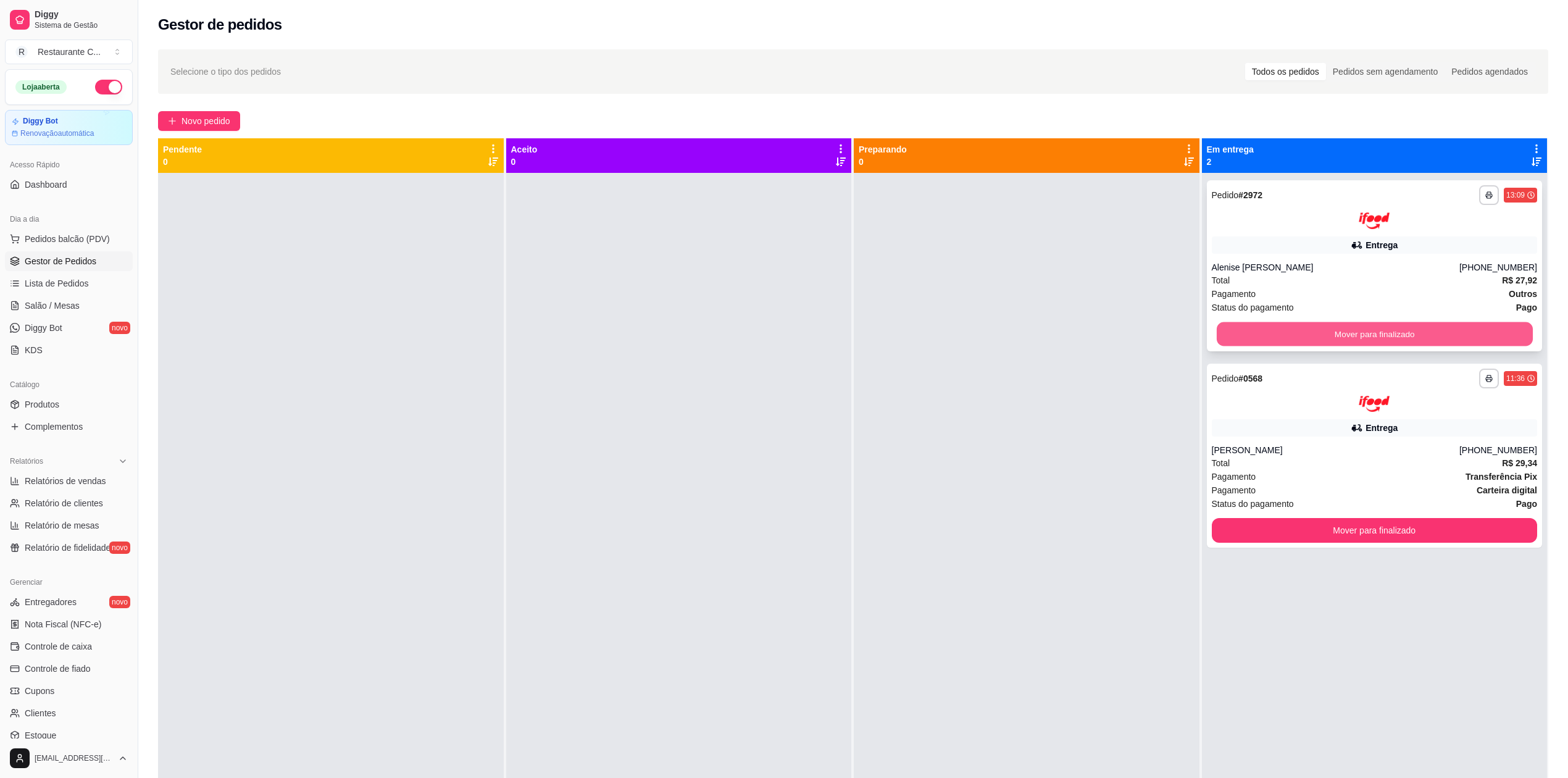
click at [1353, 330] on button "Mover para finalizado" at bounding box center [1374, 333] width 316 height 24
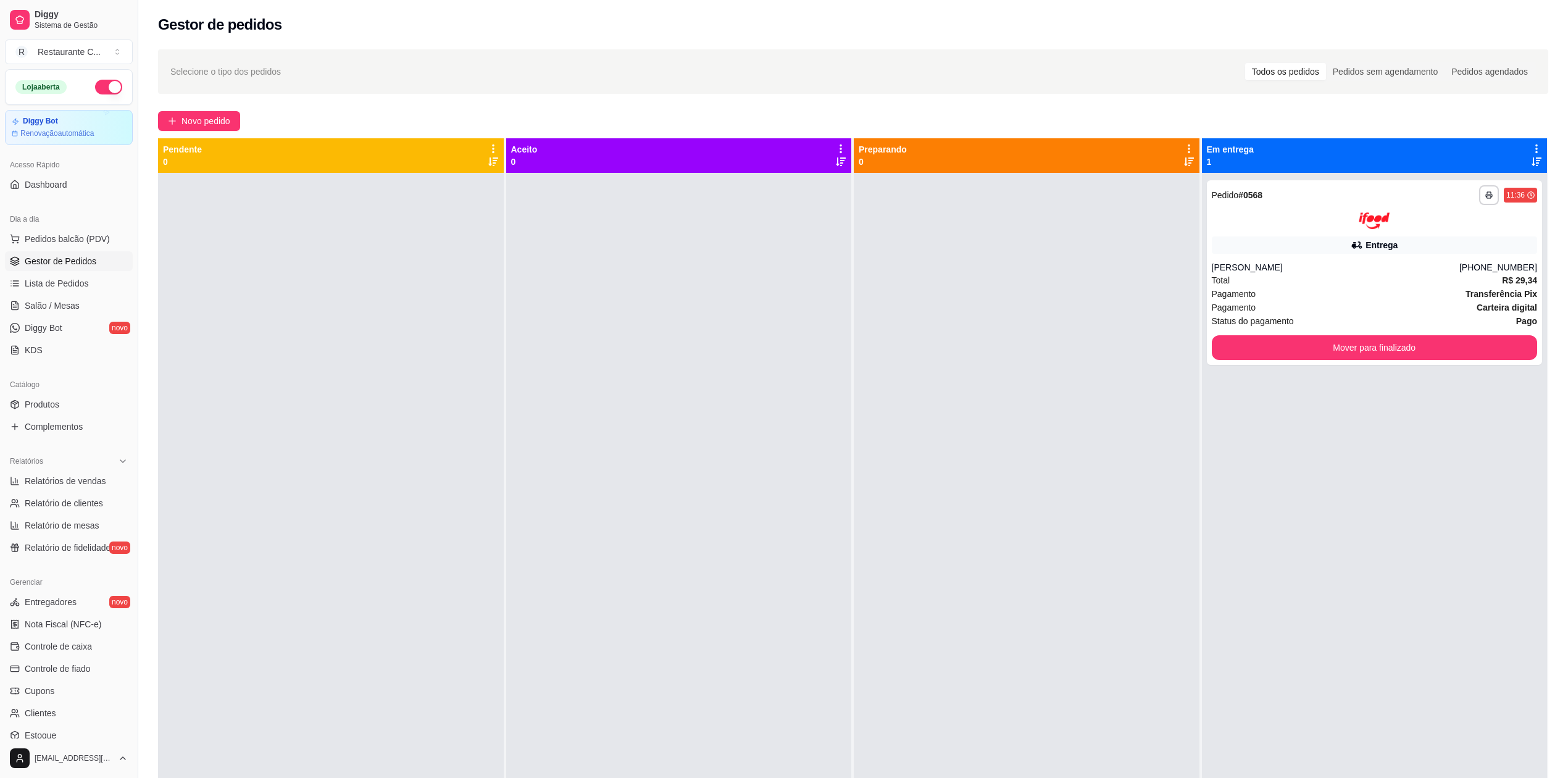
click at [1353, 330] on div "**********" at bounding box center [1375, 273] width 336 height 185
click at [1356, 351] on button "Mover para finalizado" at bounding box center [1374, 347] width 316 height 24
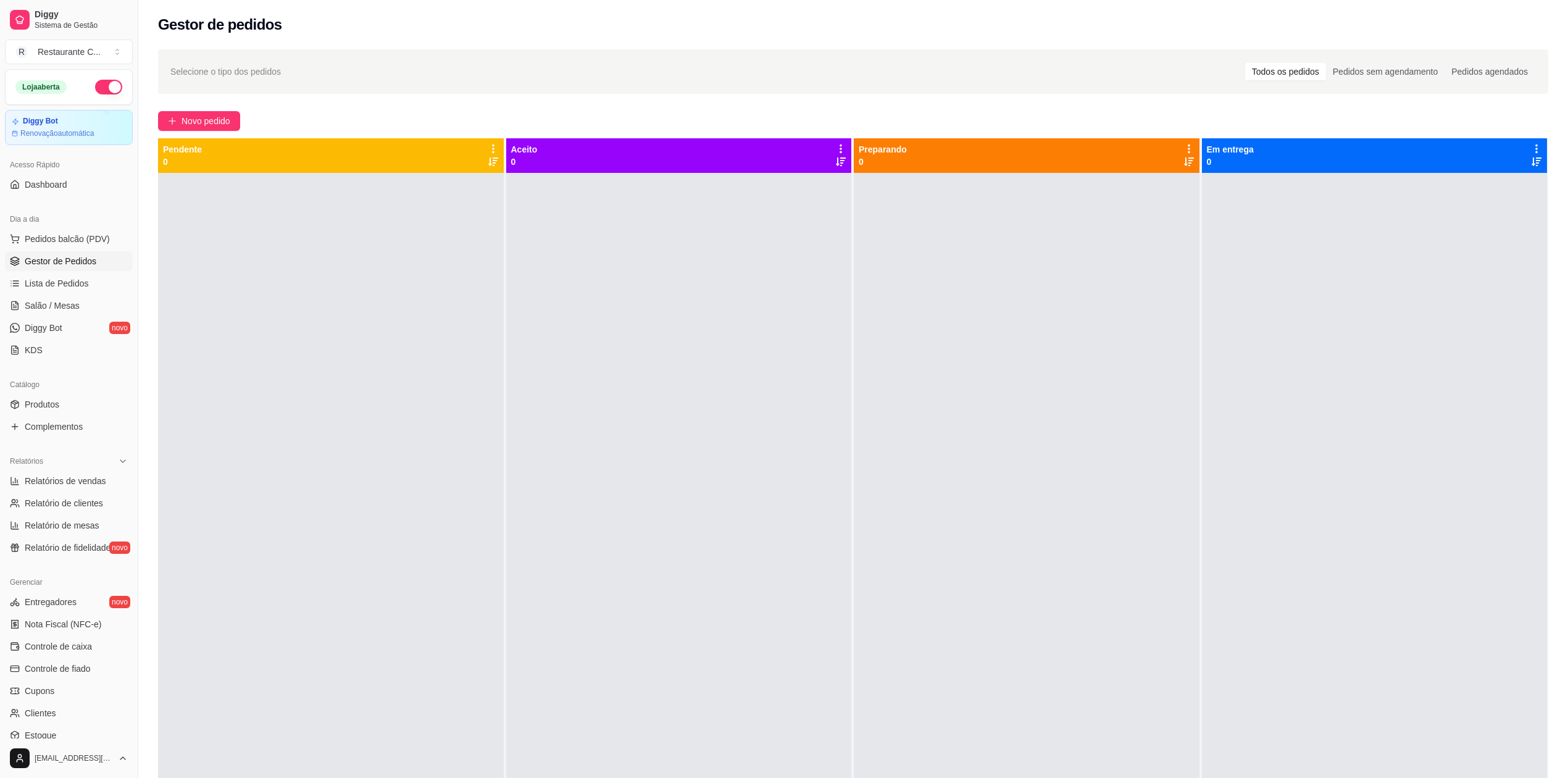
drag, startPoint x: 1207, startPoint y: 373, endPoint x: 840, endPoint y: 414, distance: 369.3
click at [1202, 381] on div at bounding box center [1375, 562] width 346 height 778
click at [62, 425] on span "Complementos" at bounding box center [53, 426] width 58 height 12
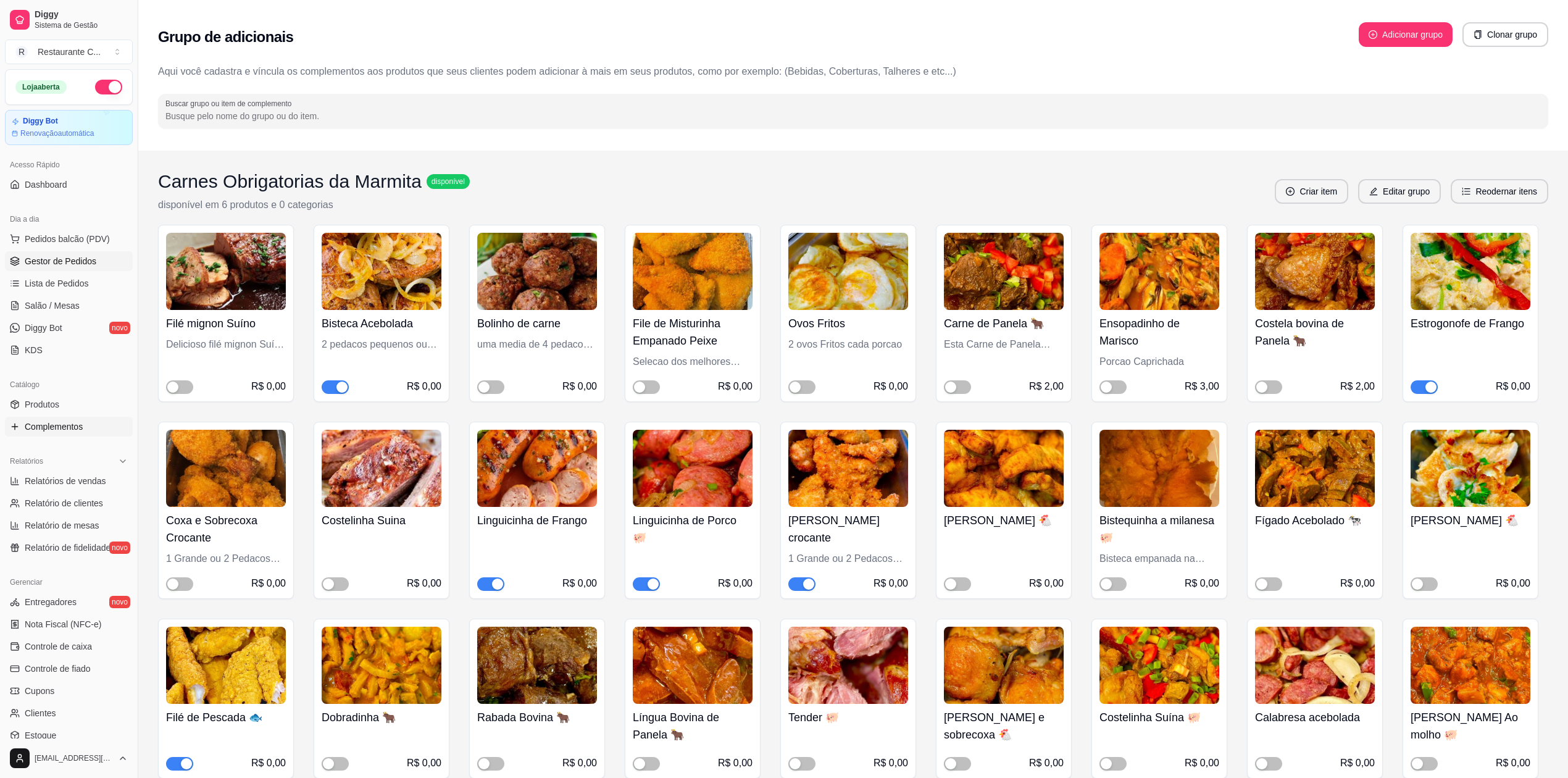
click at [68, 261] on span "Gestor de Pedidos" at bounding box center [61, 261] width 72 height 12
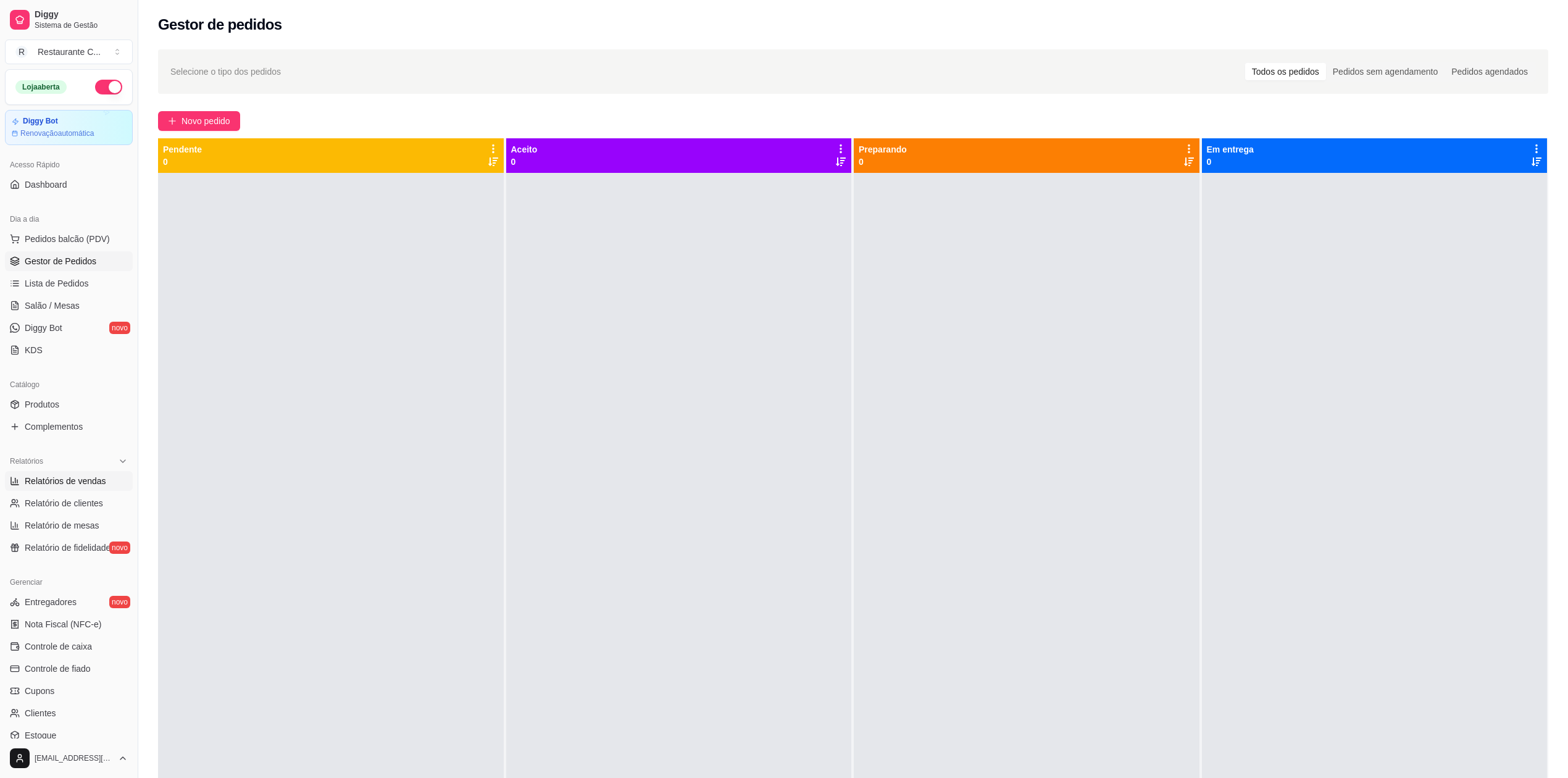
click at [79, 485] on span "Relatórios de vendas" at bounding box center [65, 481] width 81 height 12
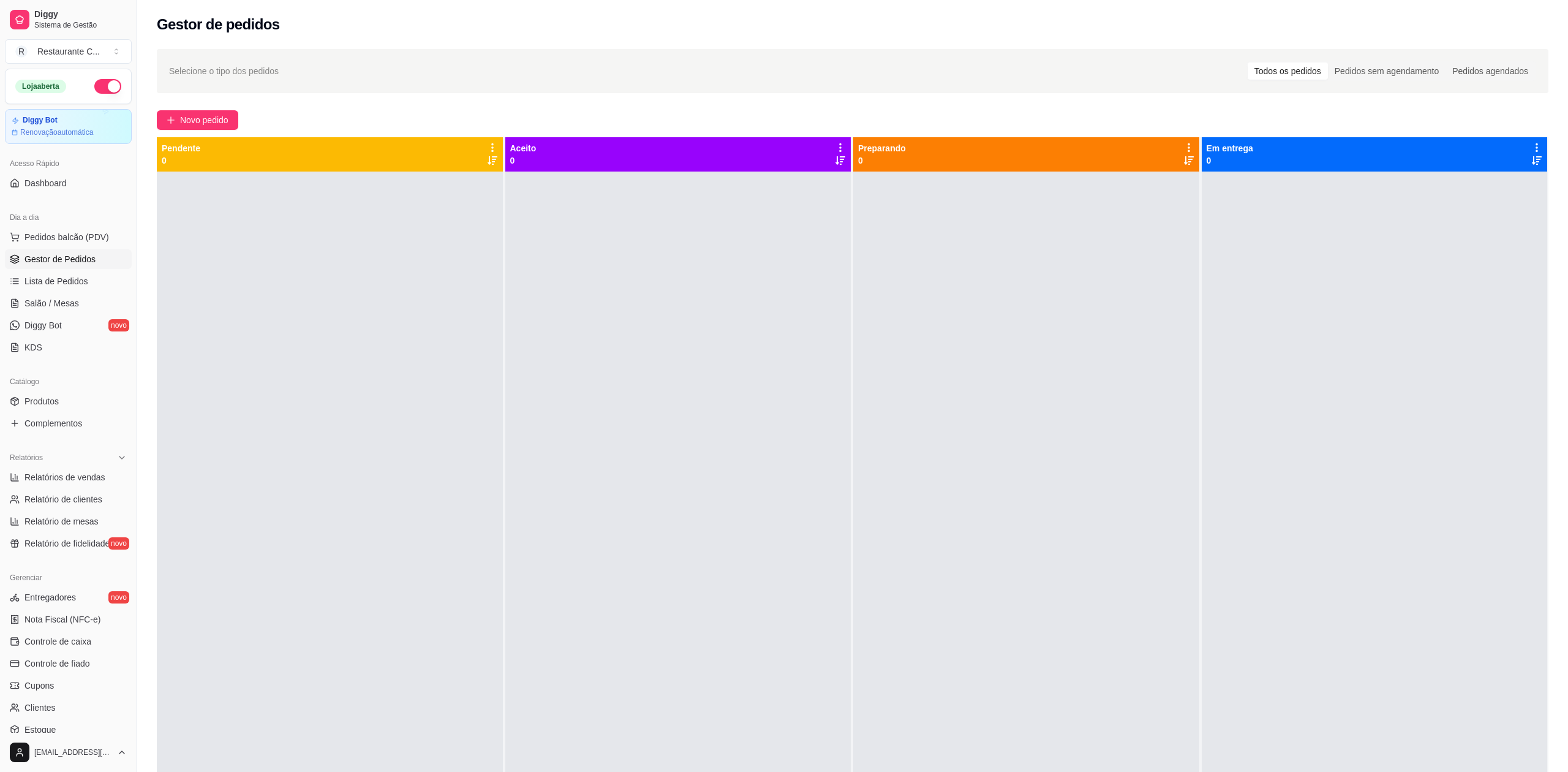
select select "ALL"
select select "0"
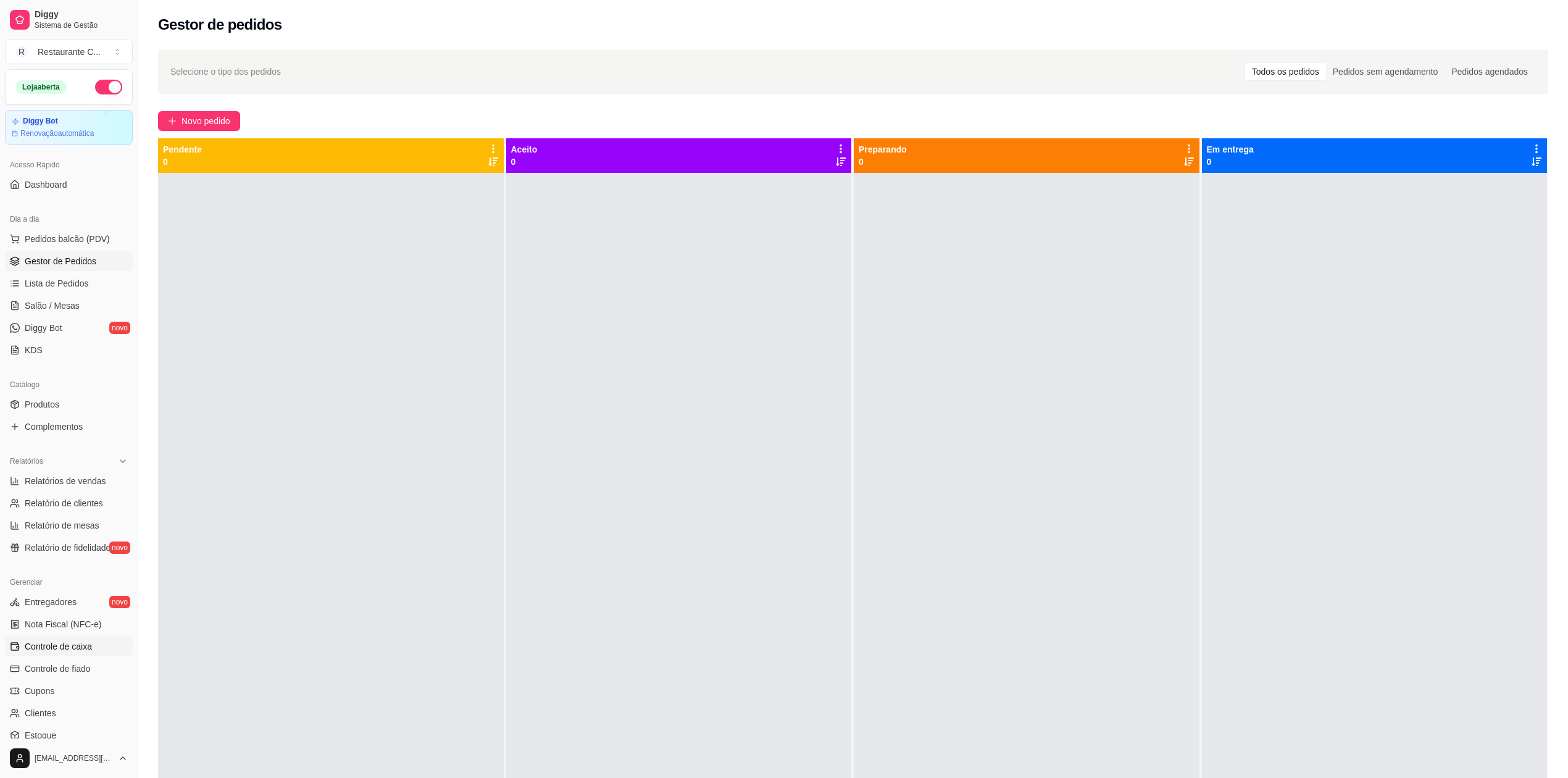
click at [84, 642] on span "Controle de caixa" at bounding box center [59, 646] width 67 height 12
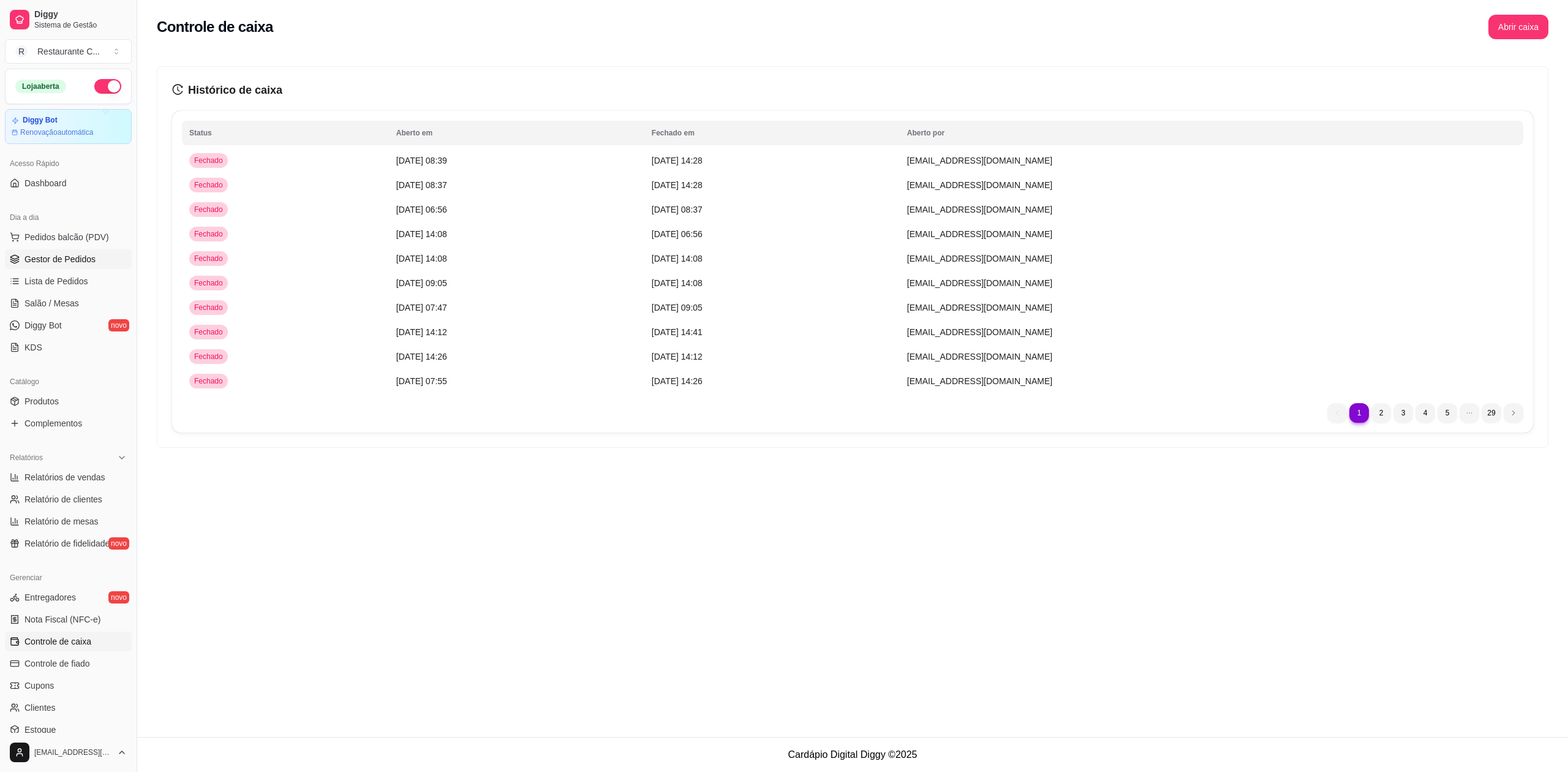
click at [68, 256] on span "Gestor de Pedidos" at bounding box center [60, 259] width 71 height 12
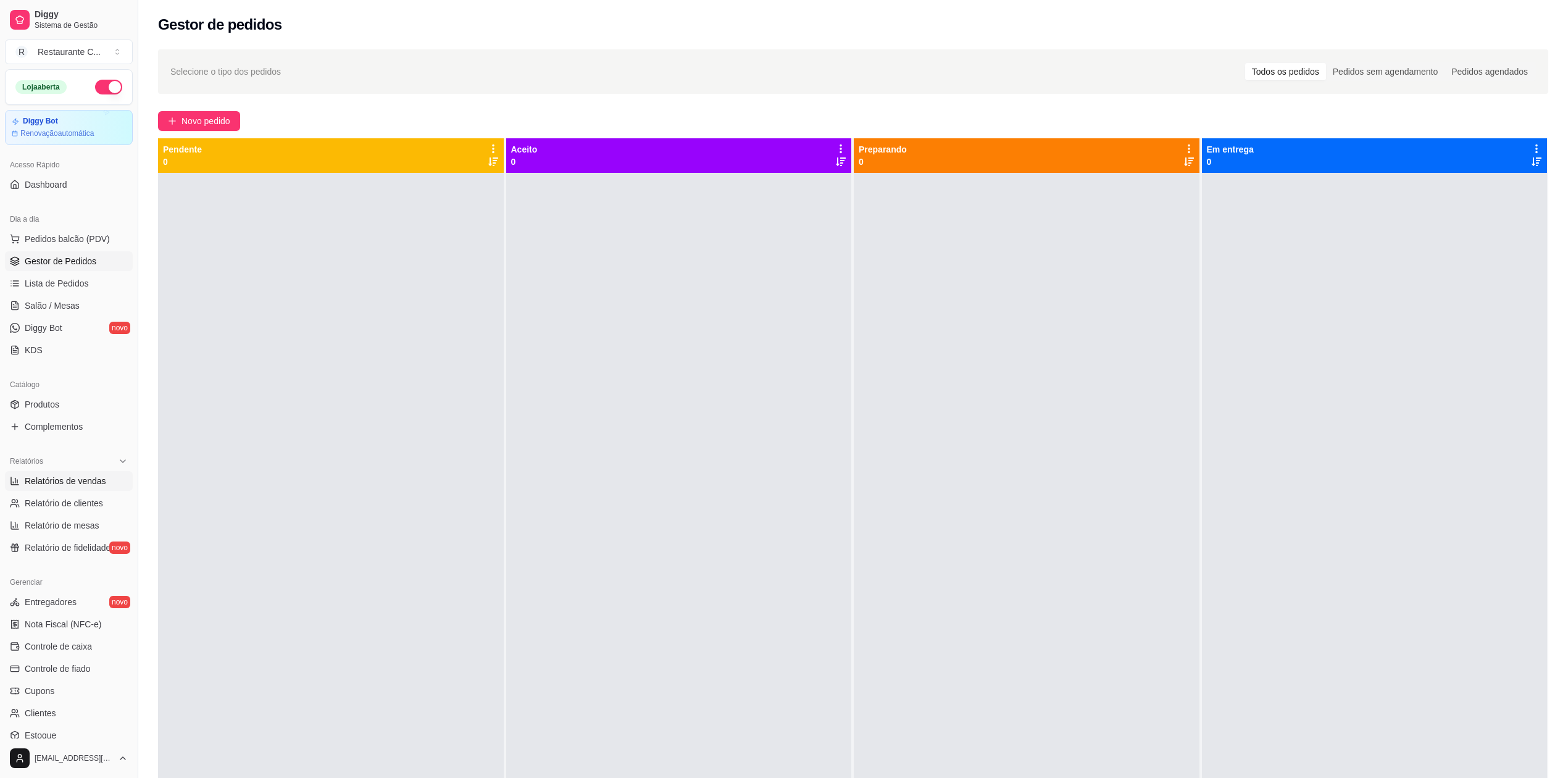
click at [90, 483] on span "Relatórios de vendas" at bounding box center [65, 481] width 81 height 12
select select "ALL"
select select "0"
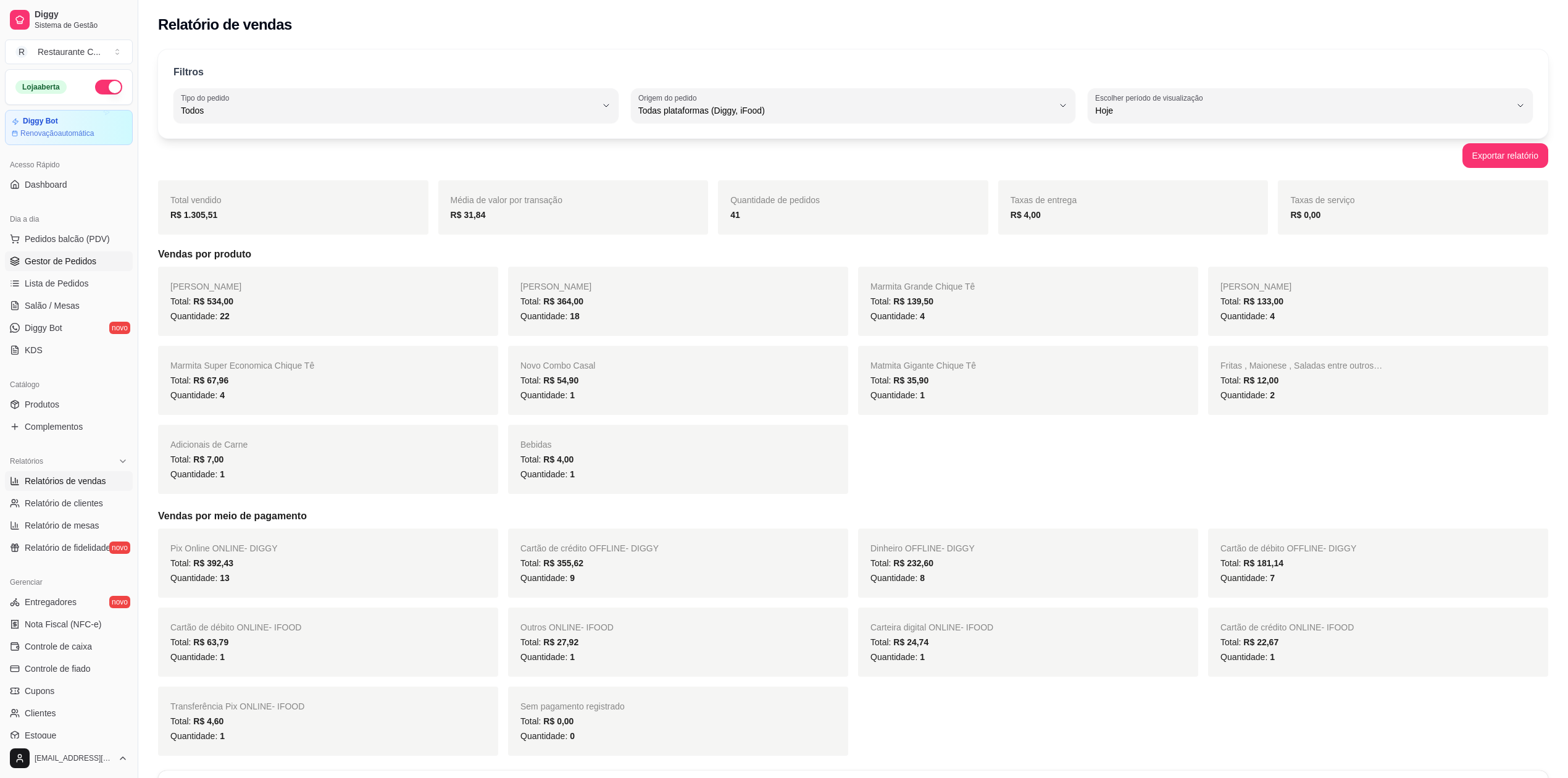
click at [57, 258] on span "Gestor de Pedidos" at bounding box center [61, 261] width 72 height 12
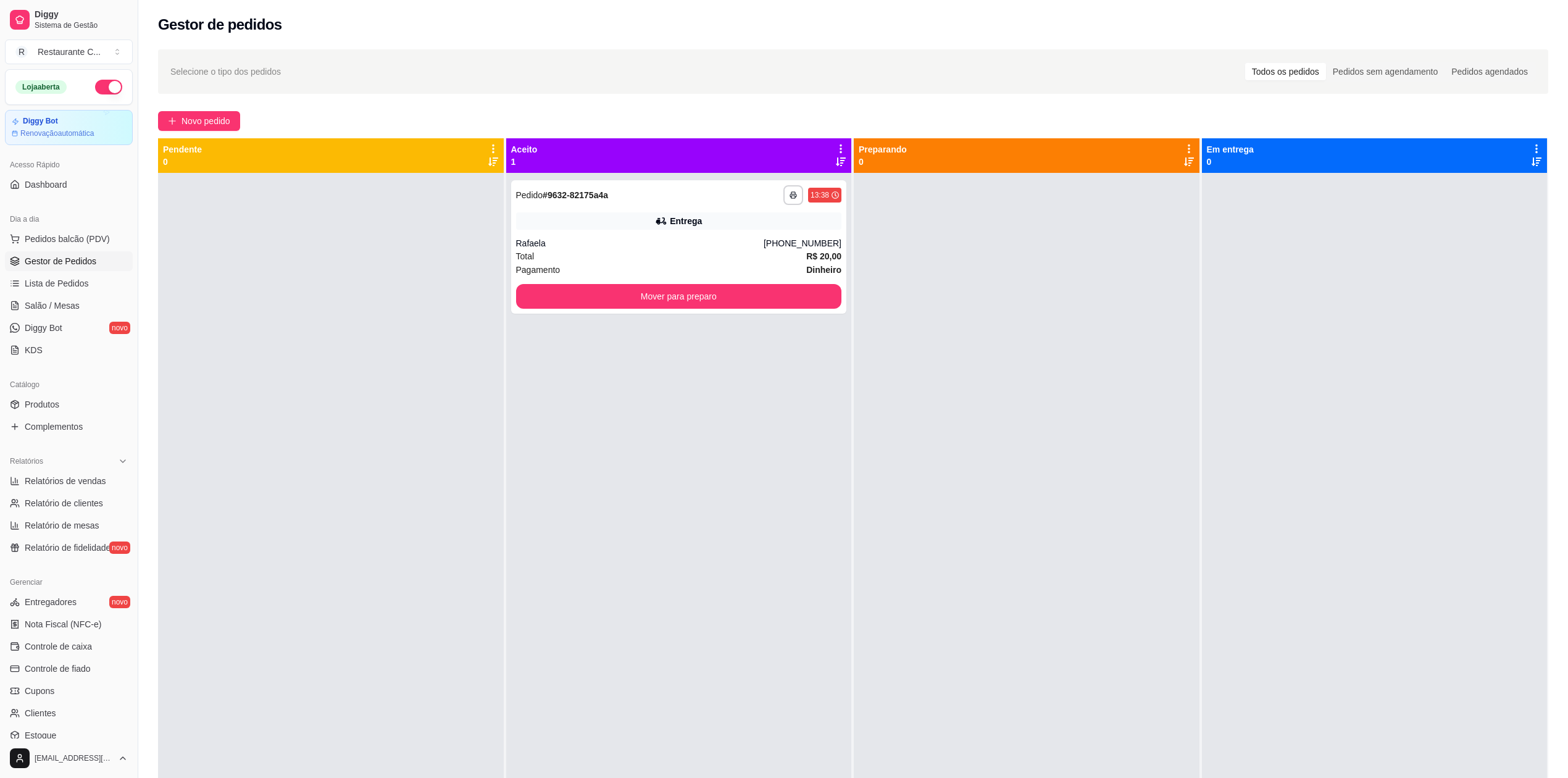
drag, startPoint x: 596, startPoint y: 454, endPoint x: 618, endPoint y: 454, distance: 22.0
click at [610, 454] on div "**********" at bounding box center [679, 562] width 346 height 778
click at [674, 299] on button "Mover para preparo" at bounding box center [678, 297] width 326 height 25
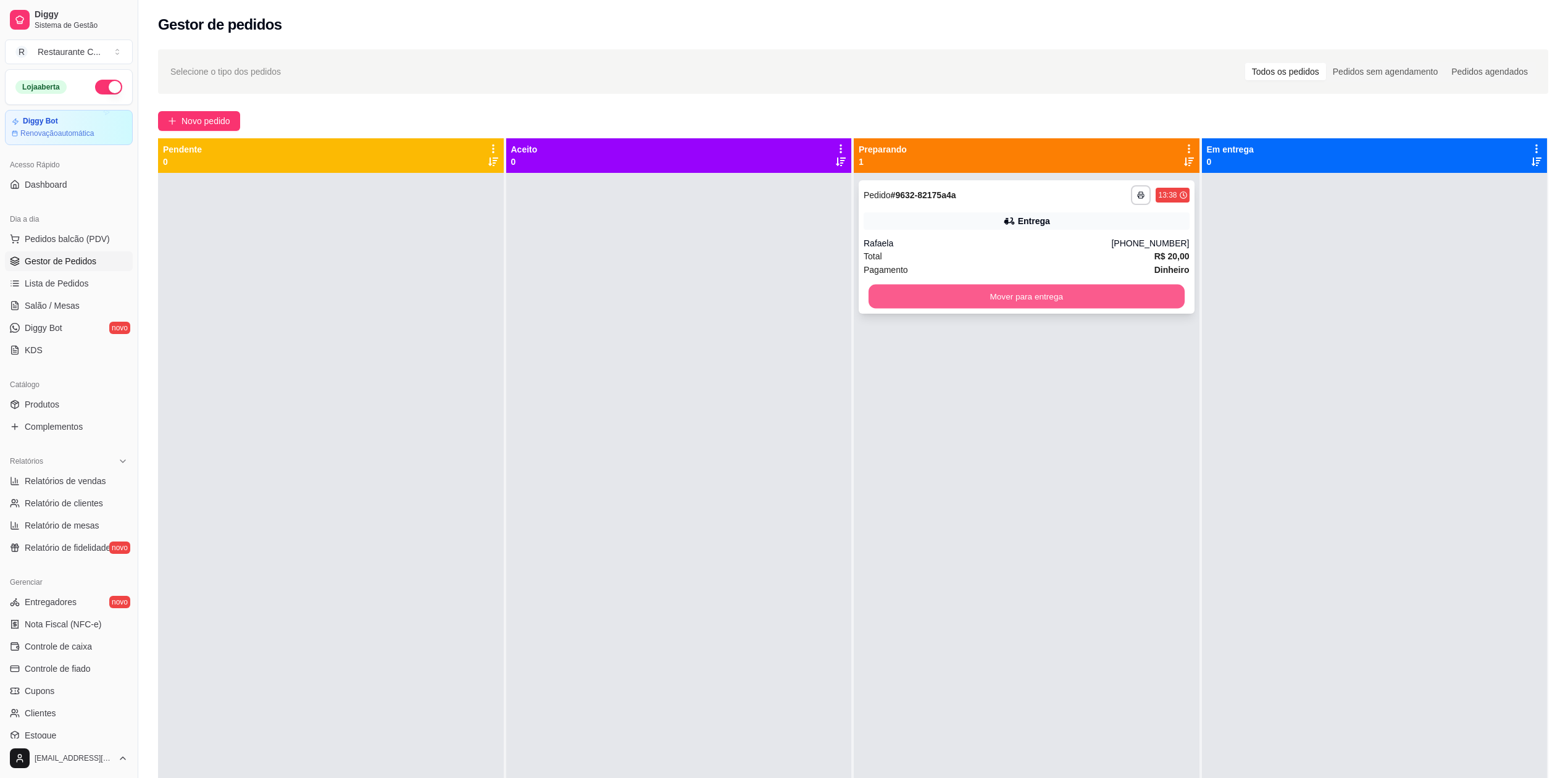
click at [998, 301] on button "Mover para entrega" at bounding box center [1027, 296] width 316 height 24
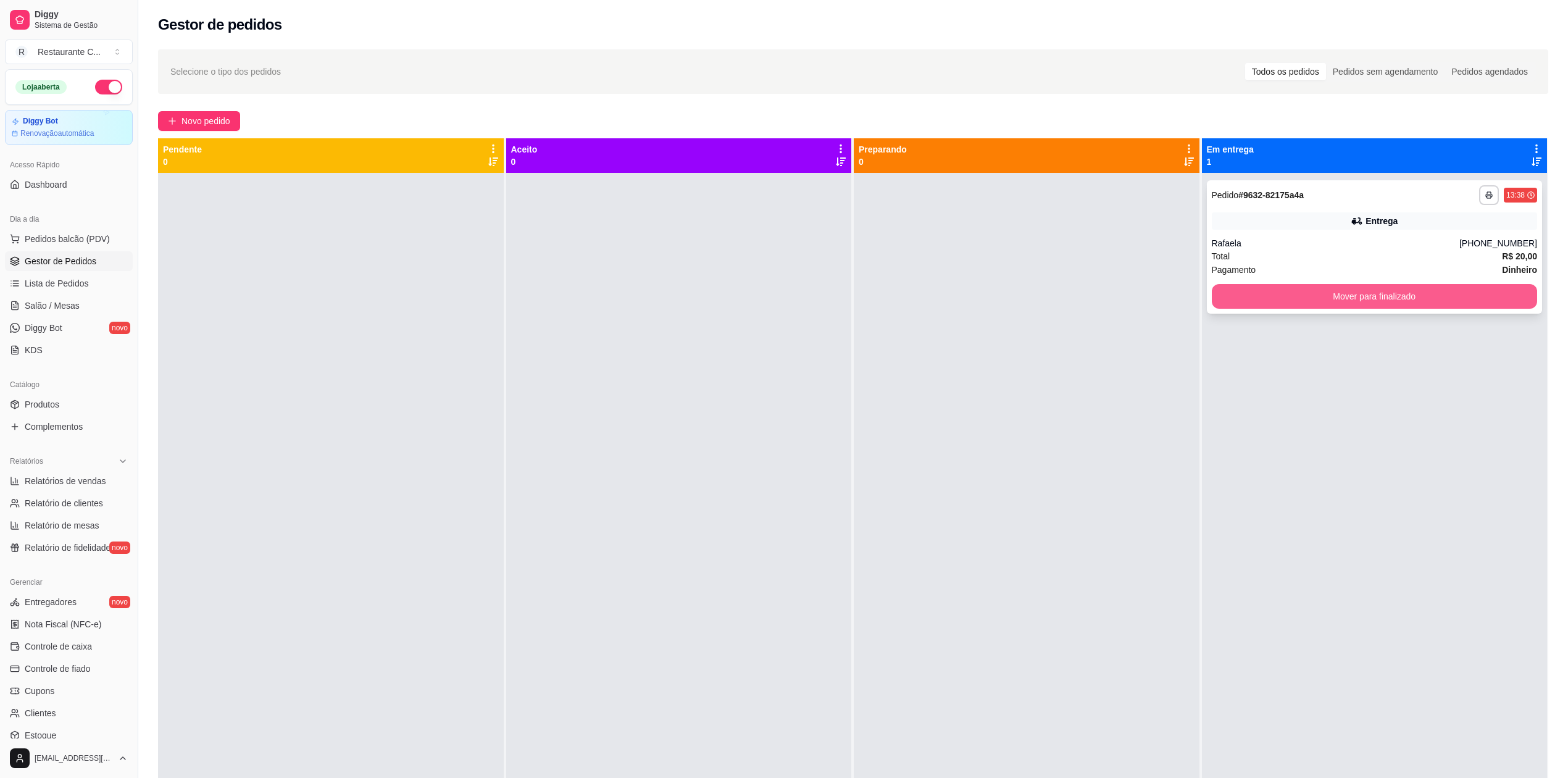
click at [1283, 300] on button "Mover para finalizado" at bounding box center [1375, 297] width 326 height 25
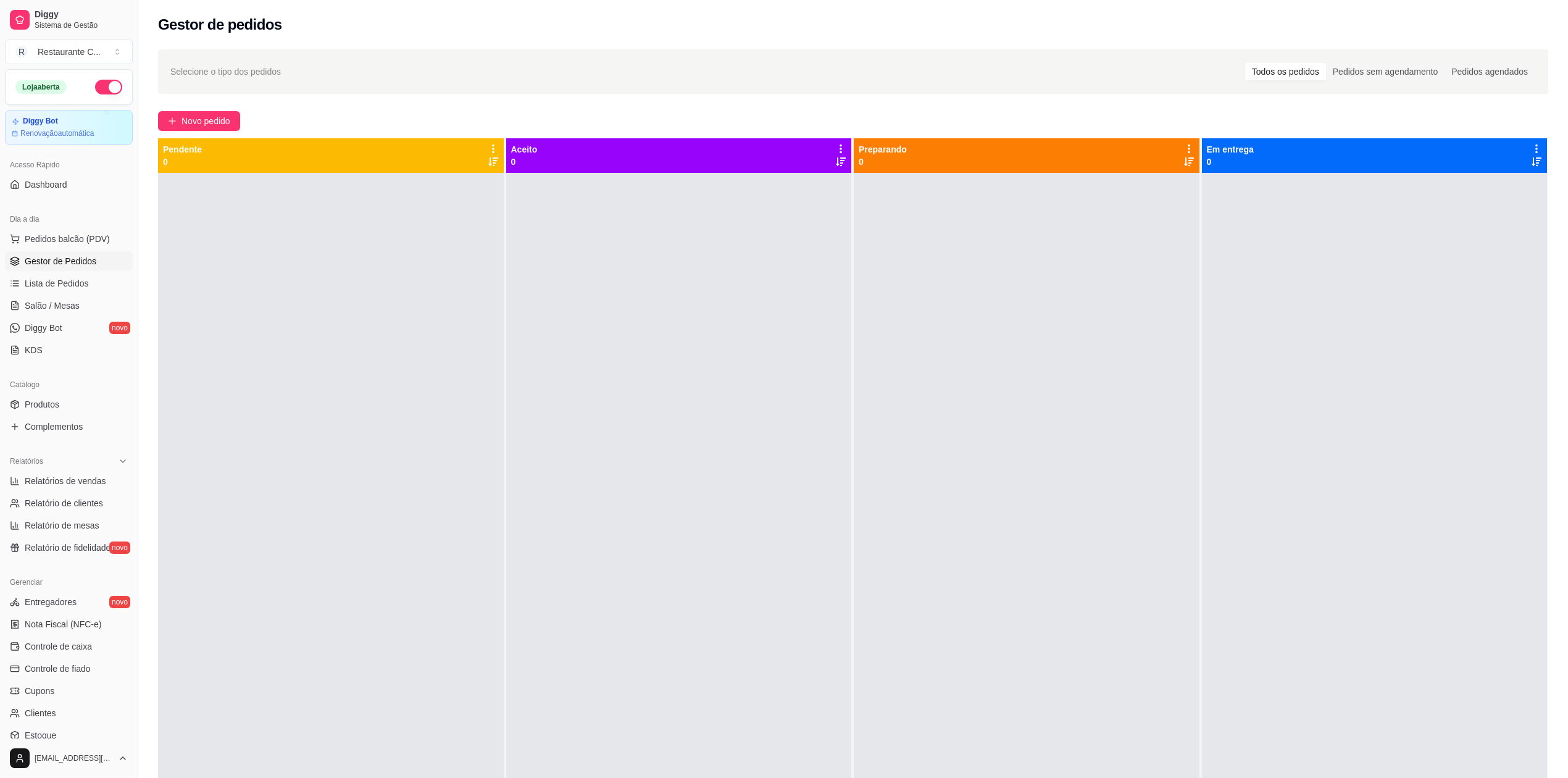
click at [75, 263] on span "Gestor de Pedidos" at bounding box center [61, 261] width 72 height 12
click at [81, 432] on span "Complementos" at bounding box center [53, 426] width 58 height 12
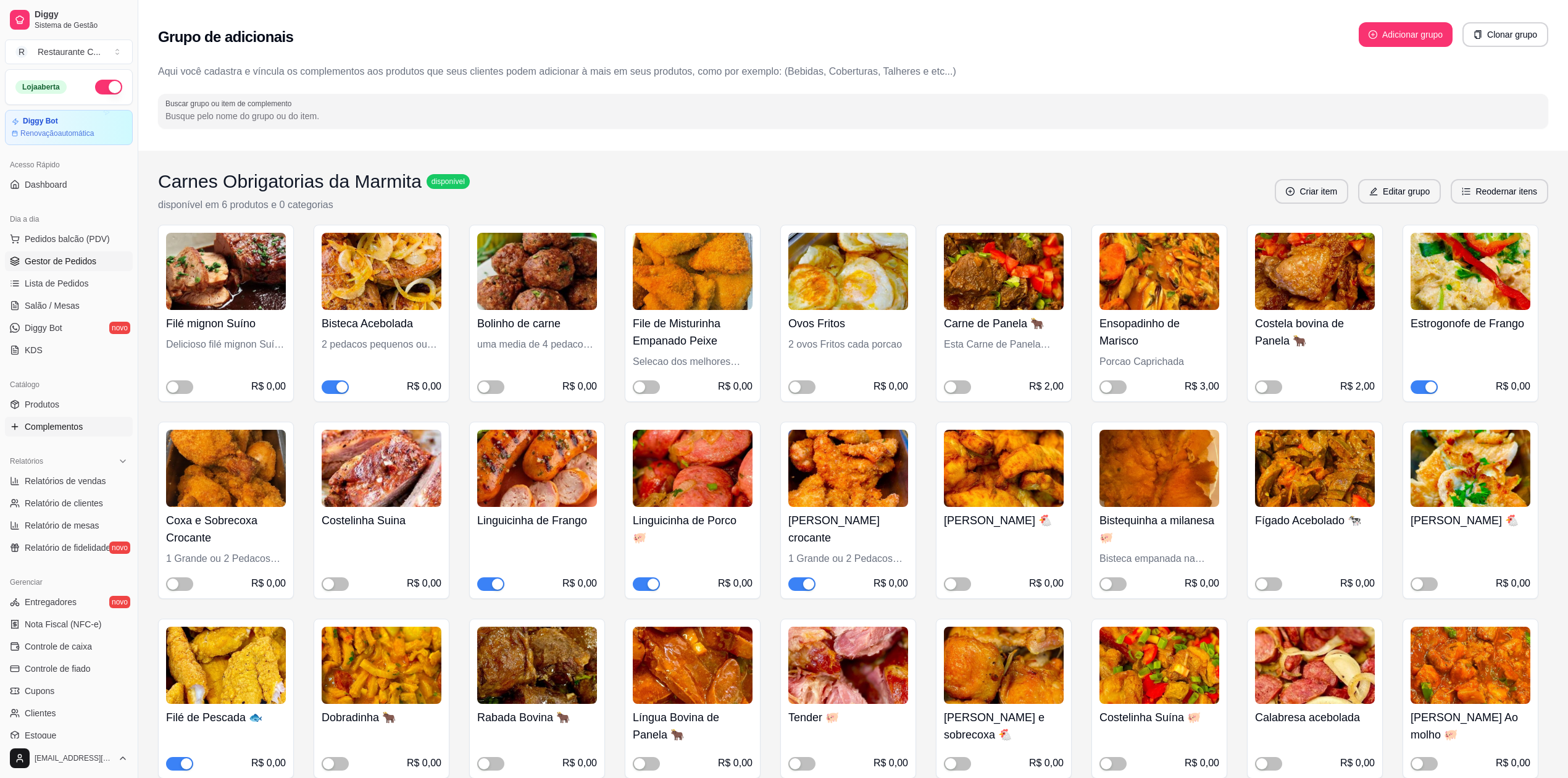
click at [60, 257] on span "Gestor de Pedidos" at bounding box center [61, 261] width 72 height 12
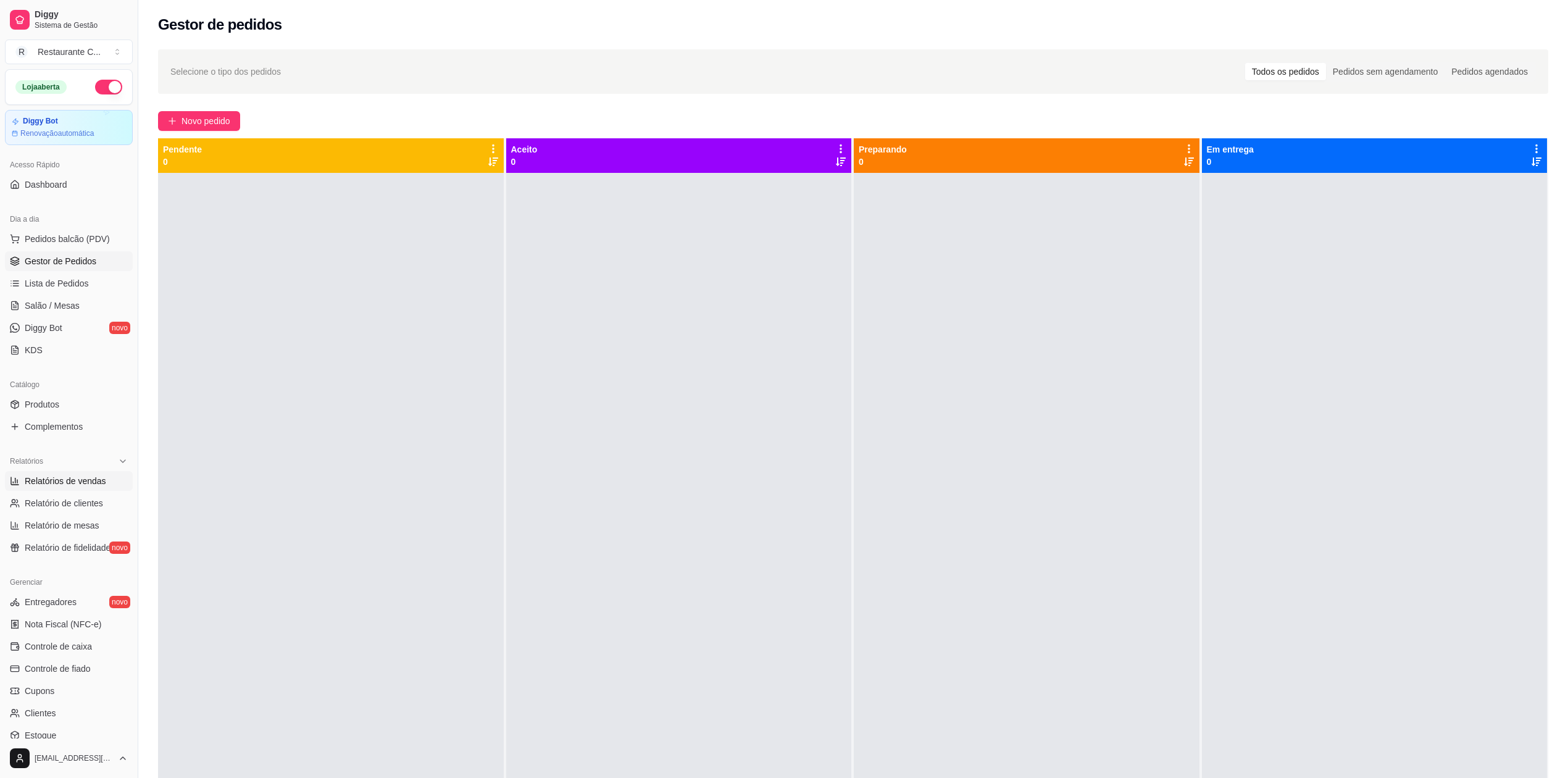
click at [86, 486] on span "Relatórios de vendas" at bounding box center [65, 481] width 81 height 12
select select "ALL"
select select "0"
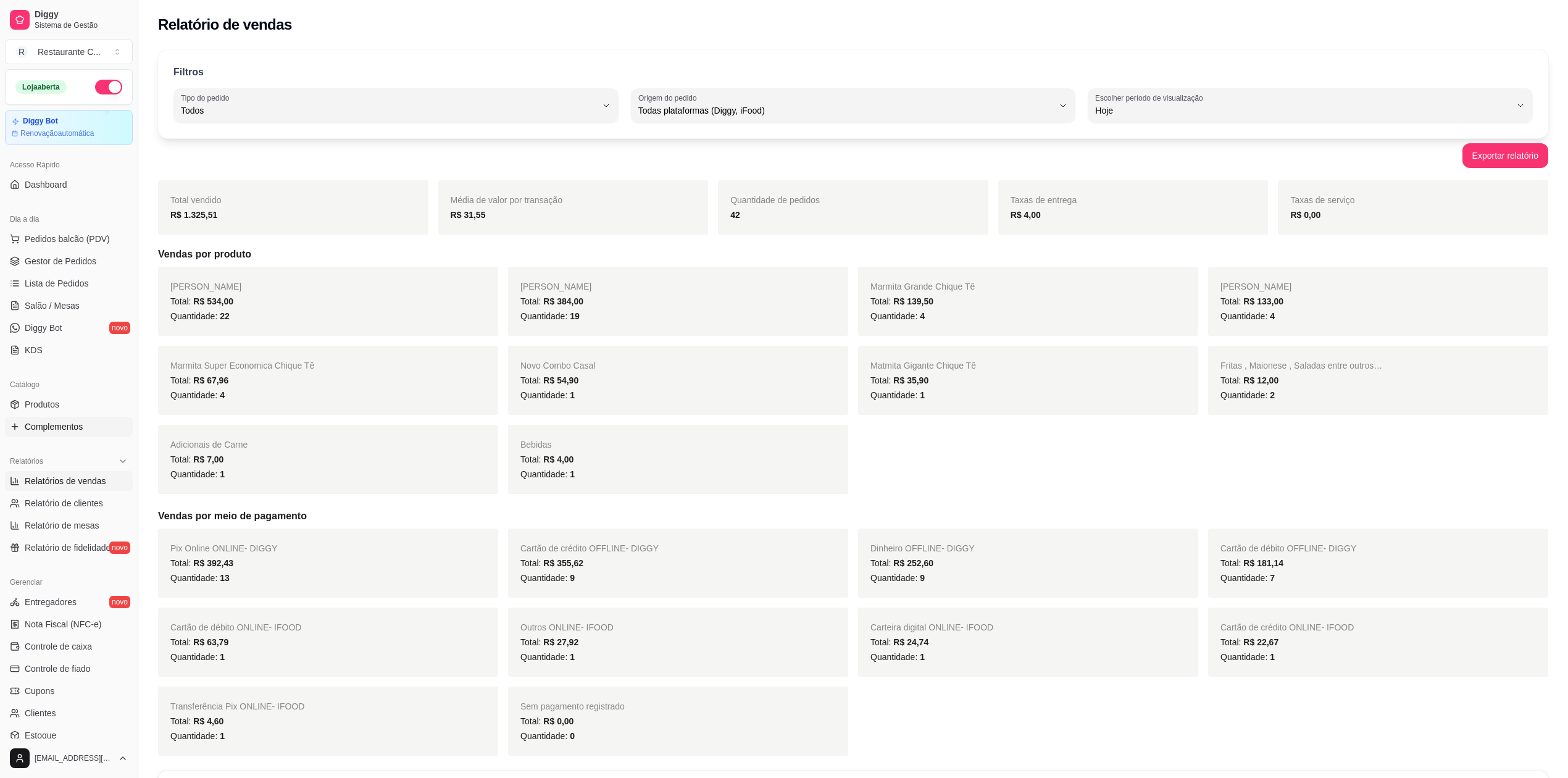
click at [64, 426] on span "Complementos" at bounding box center [53, 426] width 58 height 12
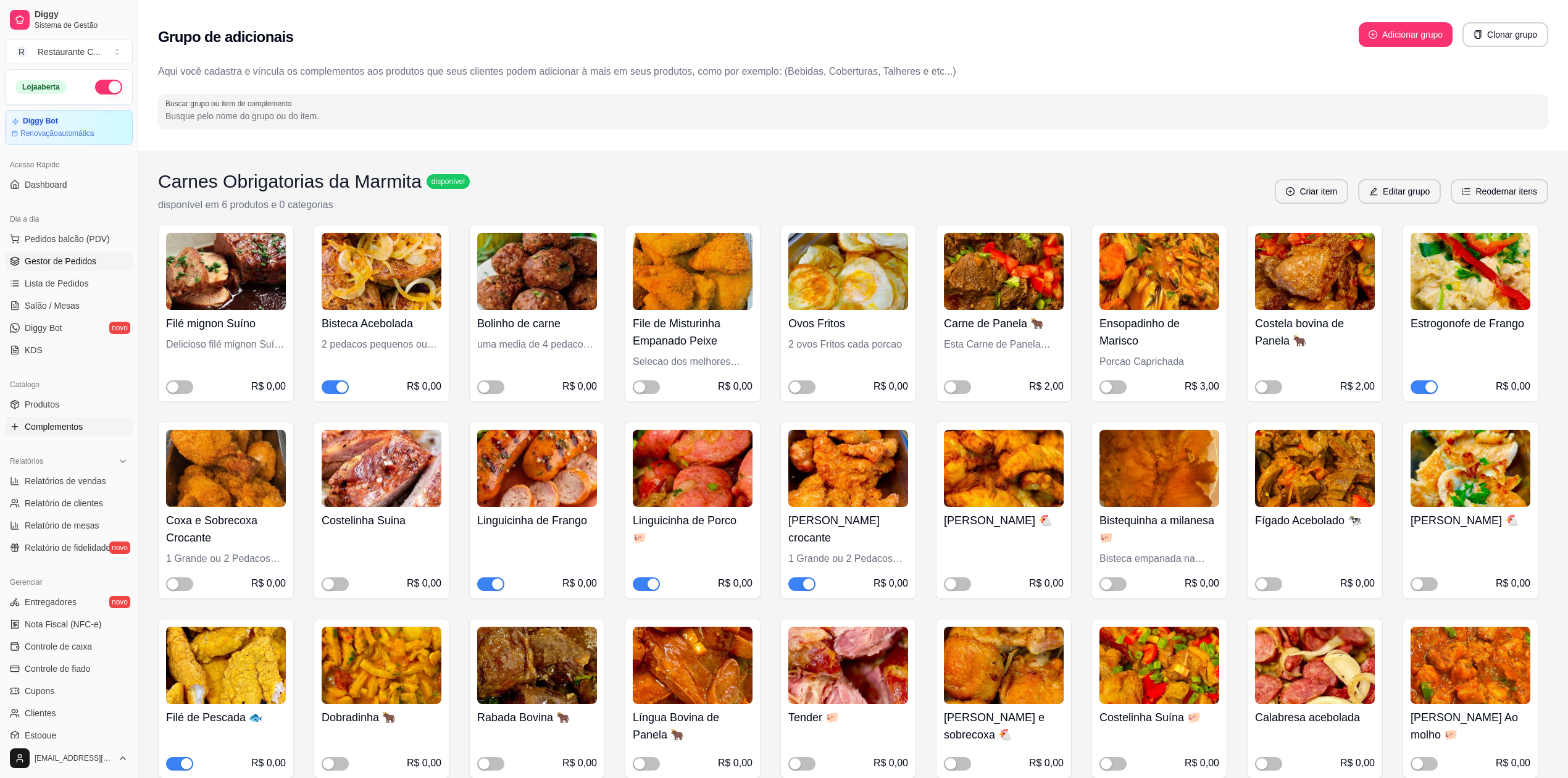
click at [70, 256] on span "Gestor de Pedidos" at bounding box center [61, 261] width 72 height 12
